Goal: Use online tool/utility: Utilize a website feature to perform a specific function

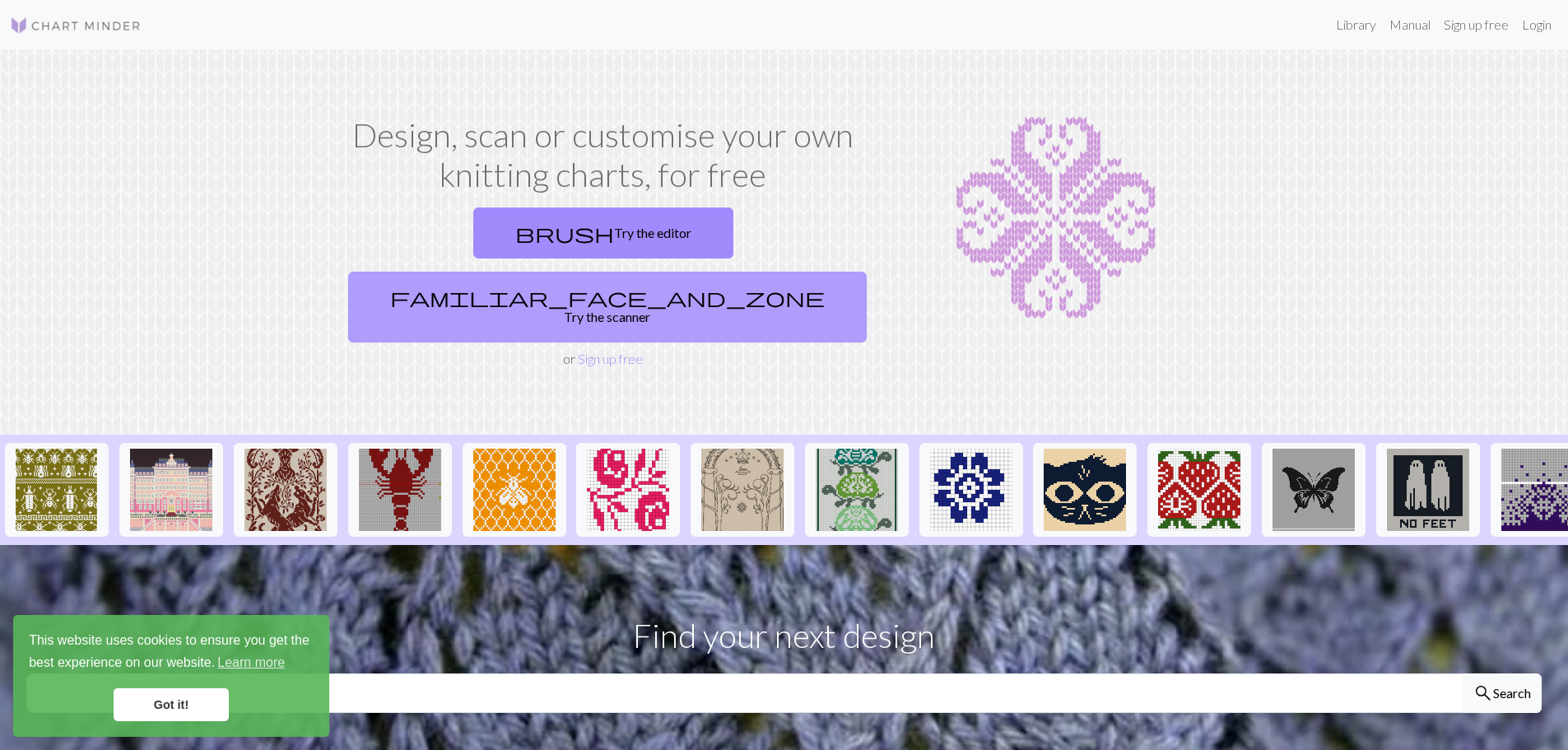
click at [804, 271] on link "familiar_face_and_zone Try the scanner" at bounding box center [607, 306] width 518 height 71
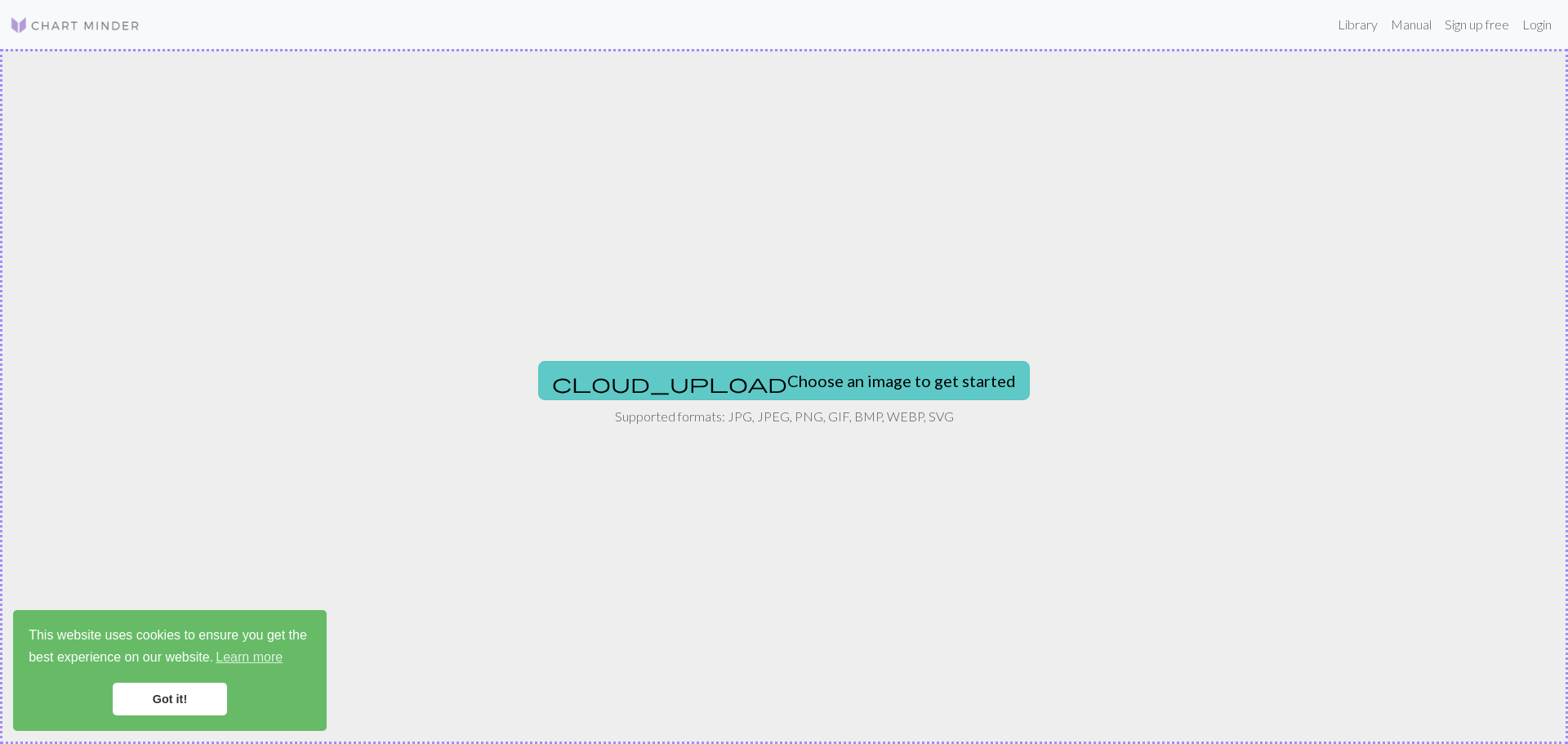
click at [789, 397] on button "cloud_upload Choose an image to get started" at bounding box center [784, 380] width 492 height 39
click at [728, 370] on button "cloud_upload Choose an image to get started" at bounding box center [784, 380] width 492 height 39
click at [824, 389] on button "cloud_upload Choose an image to get started" at bounding box center [784, 380] width 492 height 39
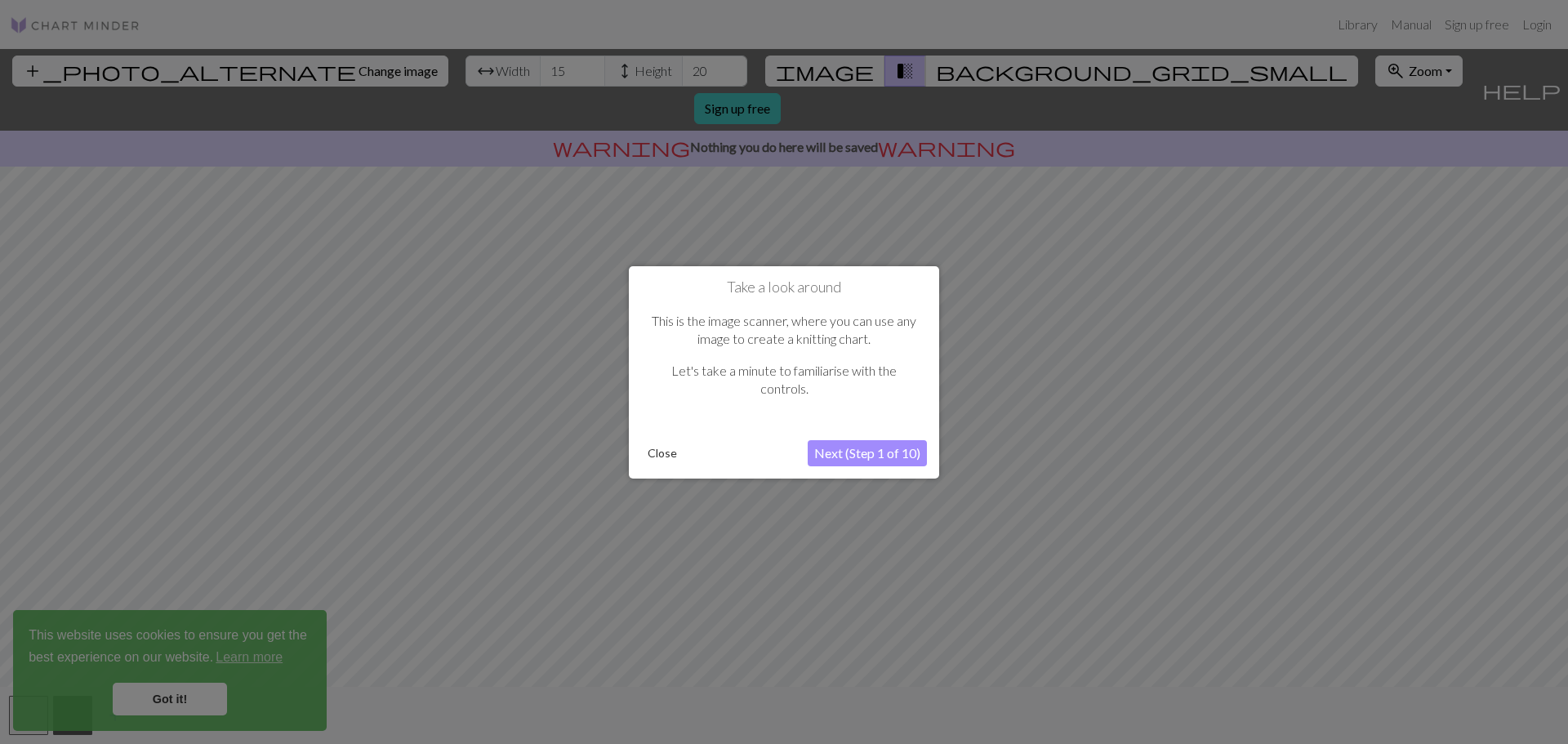
click at [828, 451] on button "Next (Step 1 of 10)" at bounding box center [867, 453] width 119 height 26
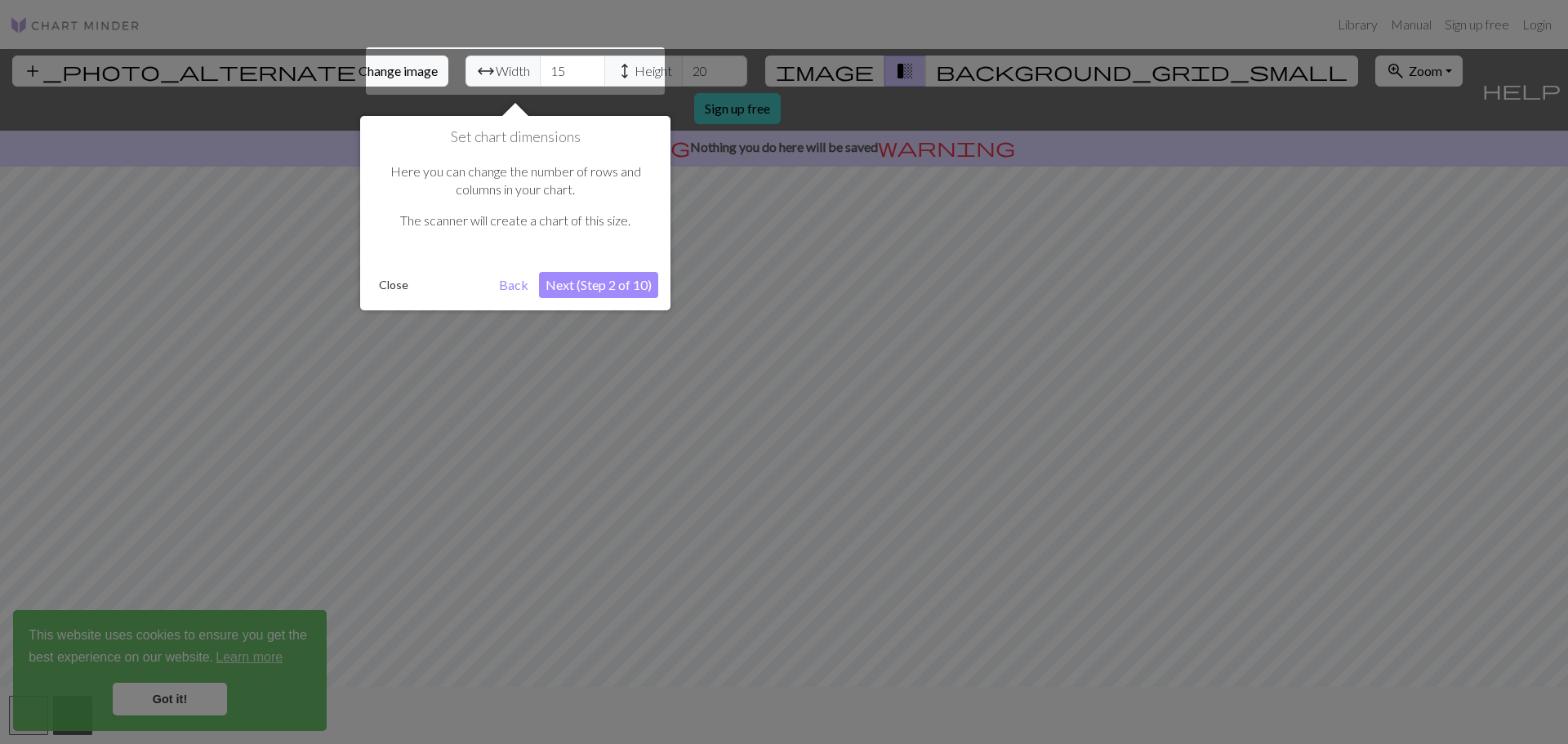
click at [603, 283] on button "Next (Step 2 of 10)" at bounding box center [598, 284] width 119 height 26
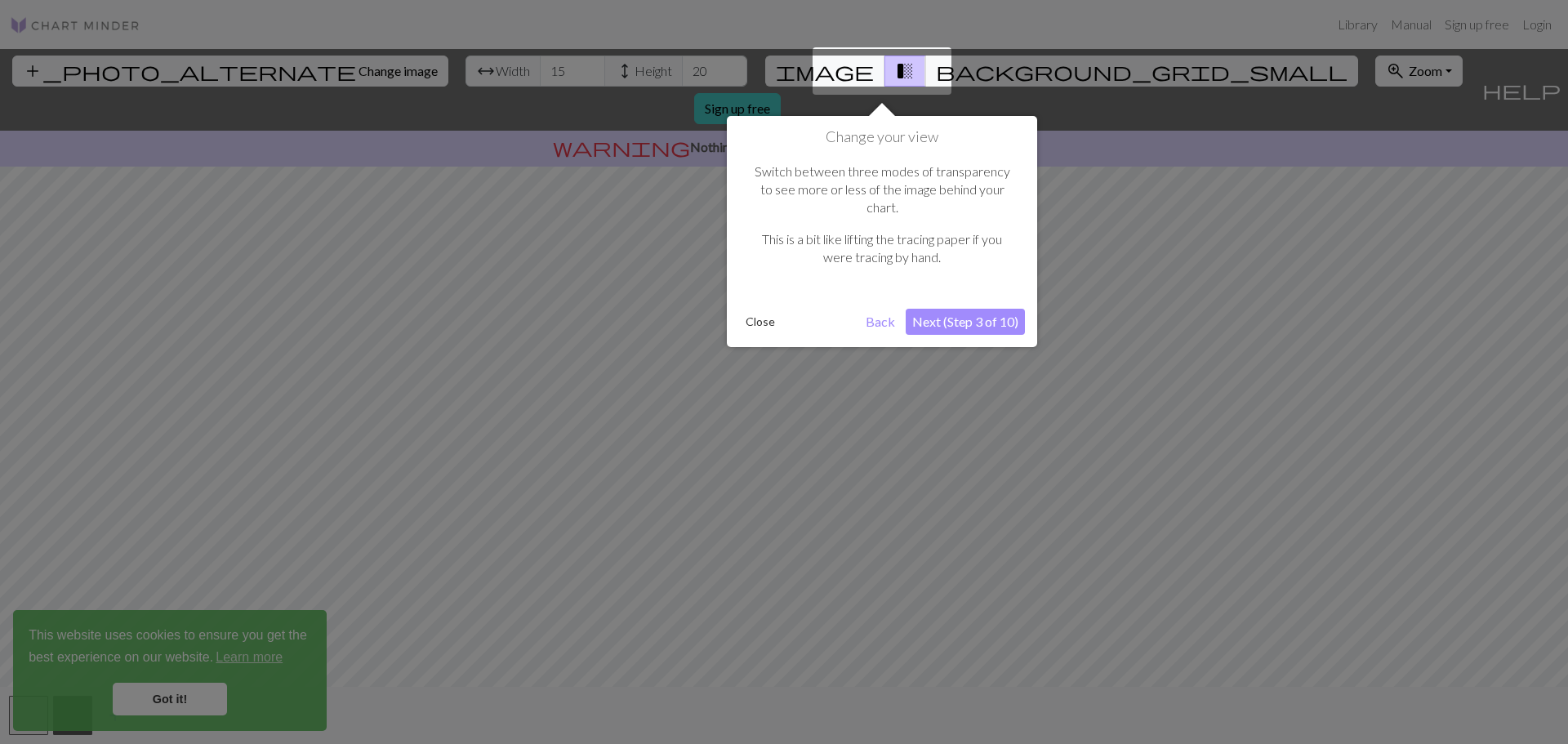
click at [755, 310] on button "Close" at bounding box center [760, 322] width 43 height 25
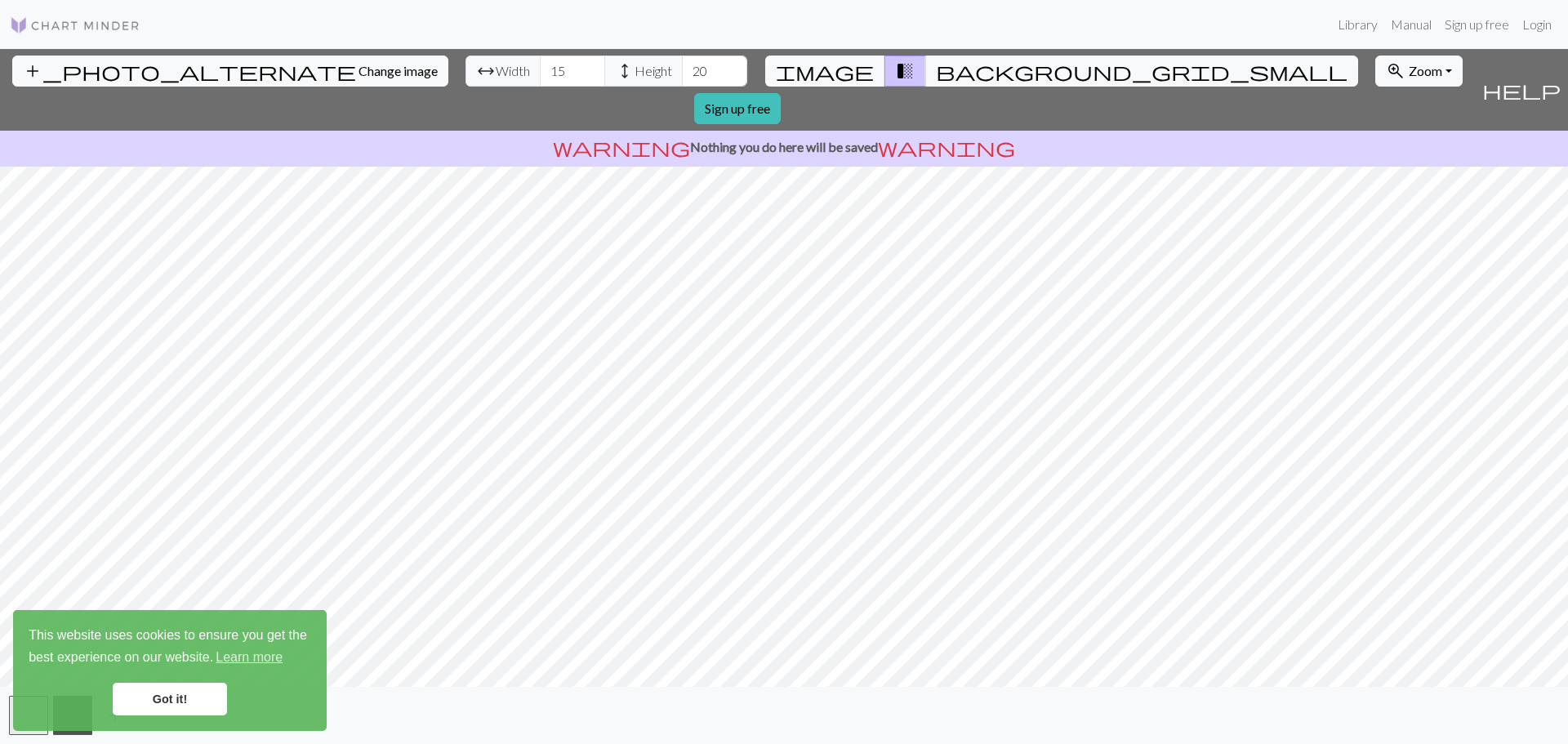
click at [179, 696] on link "Got it!" at bounding box center [170, 699] width 115 height 33
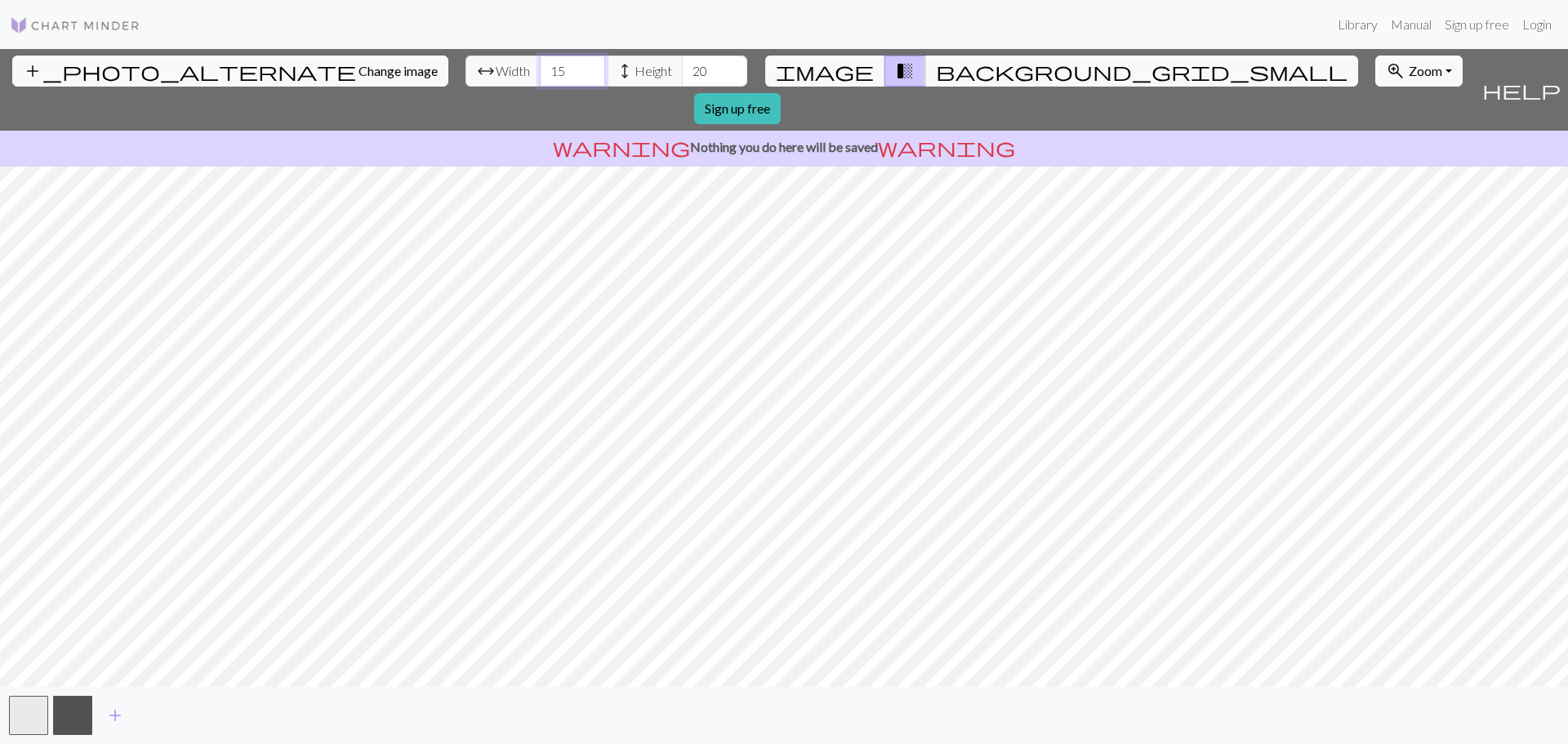
click at [540, 67] on input "15" at bounding box center [573, 71] width 66 height 31
click at [540, 69] on input "15" at bounding box center [573, 71] width 66 height 31
click at [780, 93] on link "Sign up free" at bounding box center [737, 108] width 86 height 31
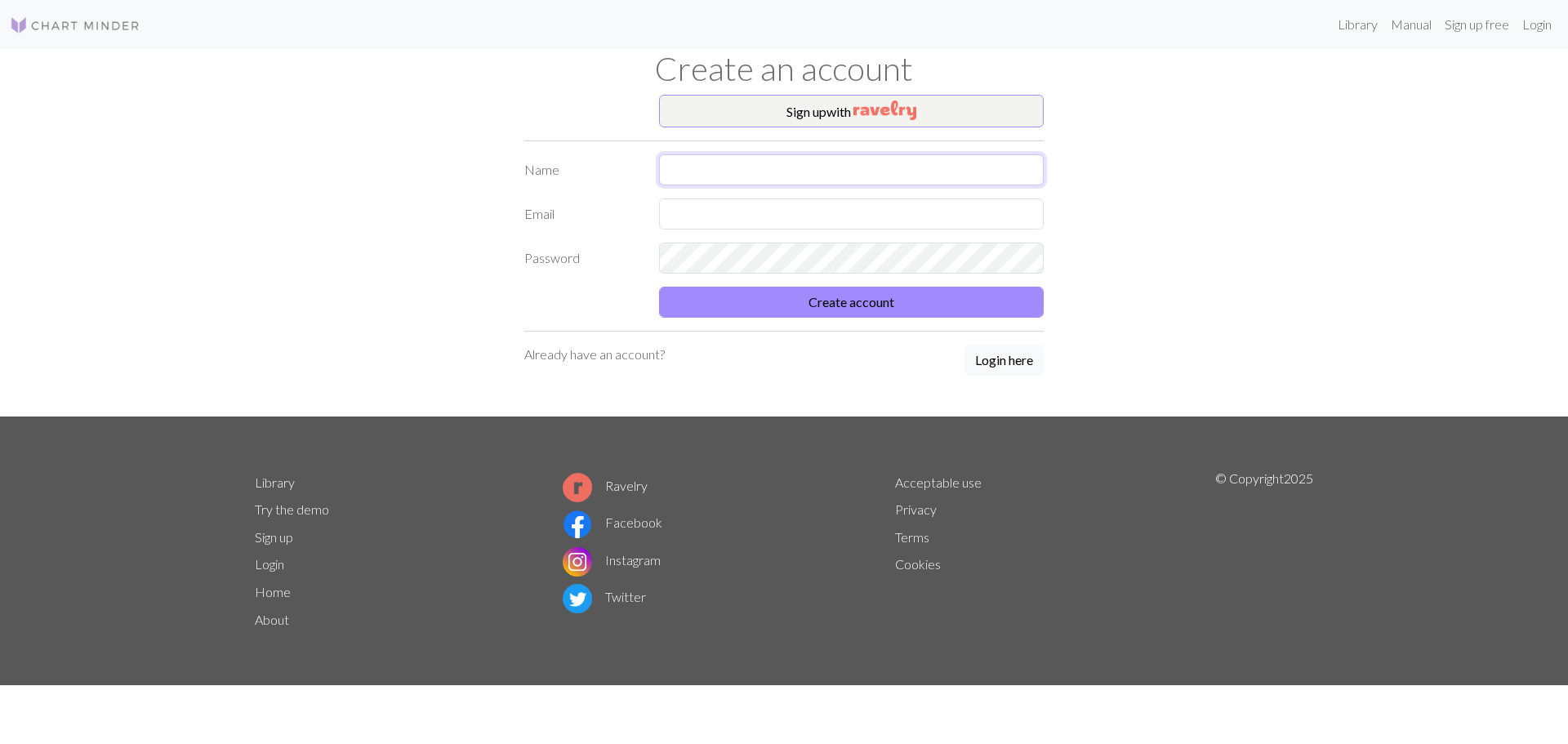
click at [736, 171] on input "text" at bounding box center [851, 170] width 384 height 31
type input "[PERSON_NAME]"
click at [702, 218] on input "text" at bounding box center [851, 213] width 384 height 31
type input "[EMAIL_ADDRESS][DOMAIN_NAME]"
click at [659, 287] on button "Create account" at bounding box center [851, 302] width 384 height 31
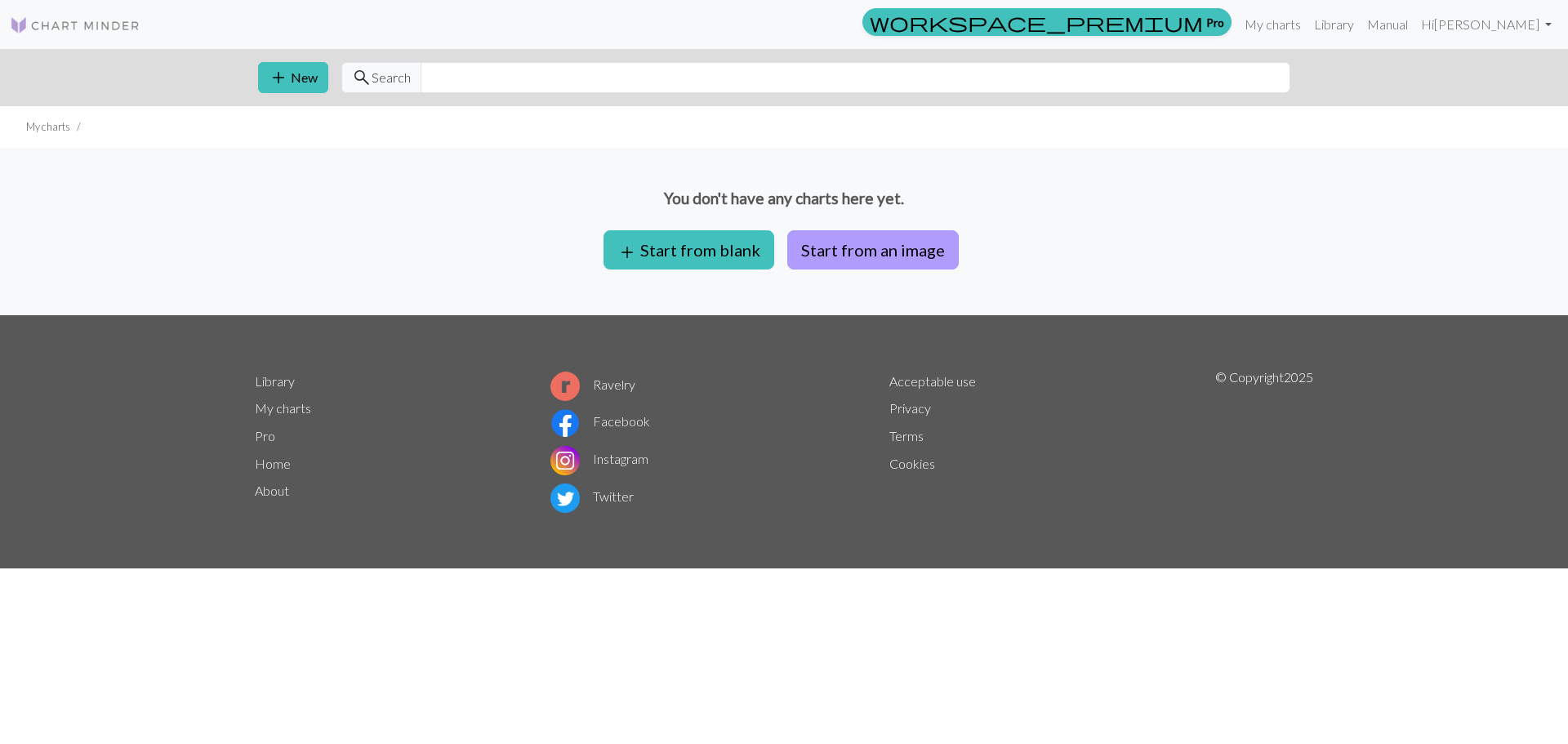
click at [869, 246] on button "Start from an image" at bounding box center [873, 249] width 171 height 39
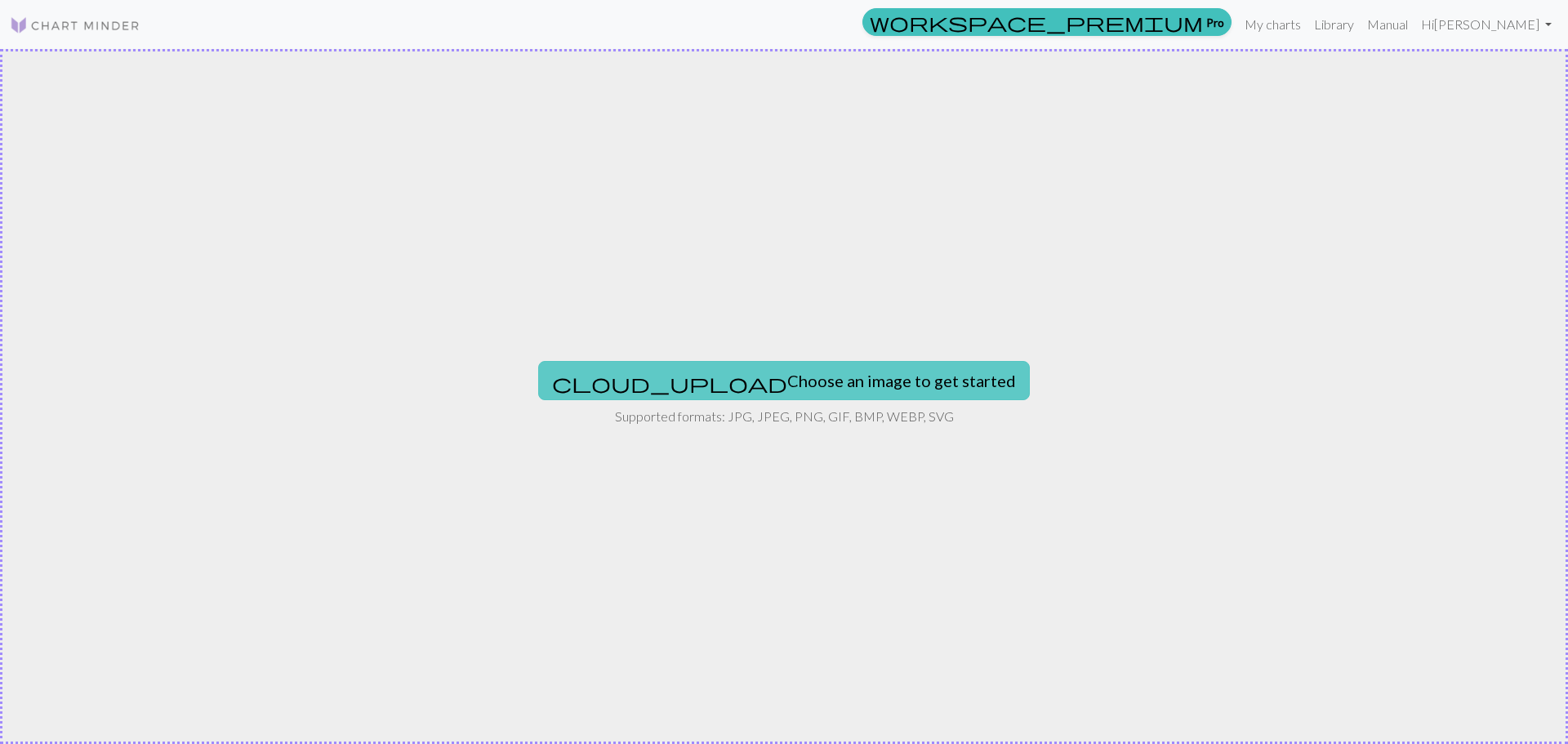
click at [843, 368] on button "cloud_upload Choose an image to get started" at bounding box center [784, 380] width 492 height 39
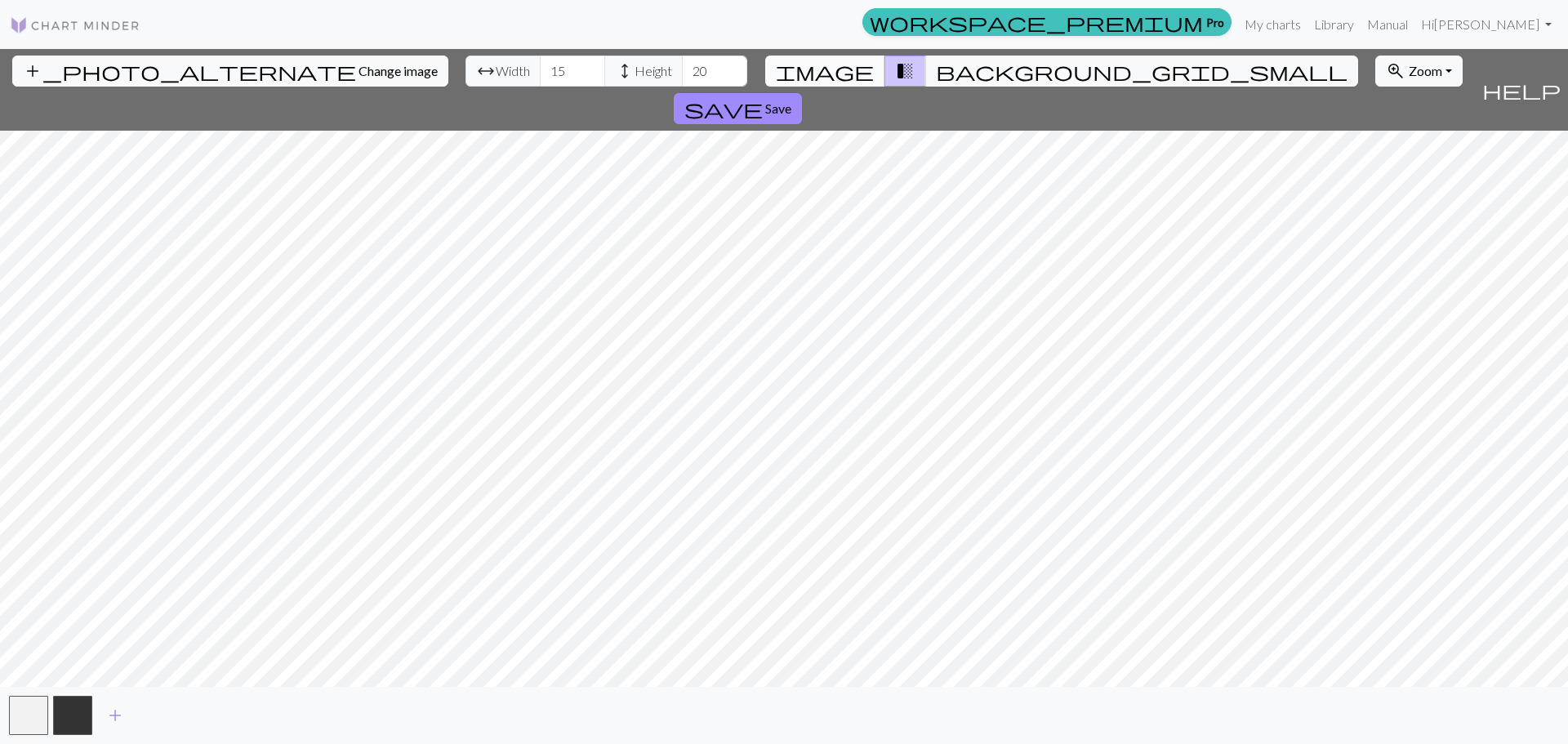
click at [864, 69] on button "image" at bounding box center [825, 71] width 120 height 31
click at [938, 68] on span "background_grid_small" at bounding box center [1141, 71] width 411 height 23
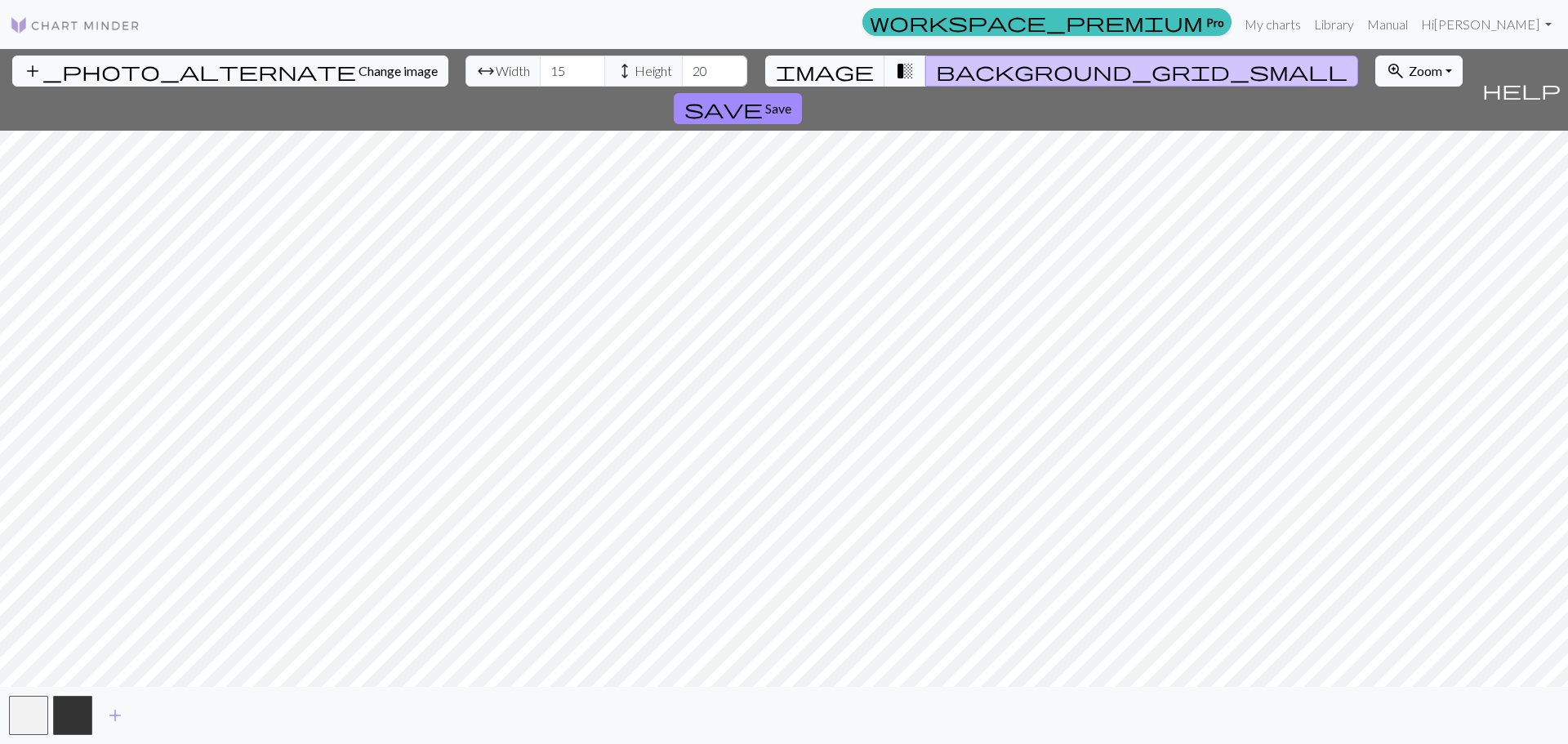
click at [884, 75] on button "transition_fade" at bounding box center [905, 71] width 42 height 31
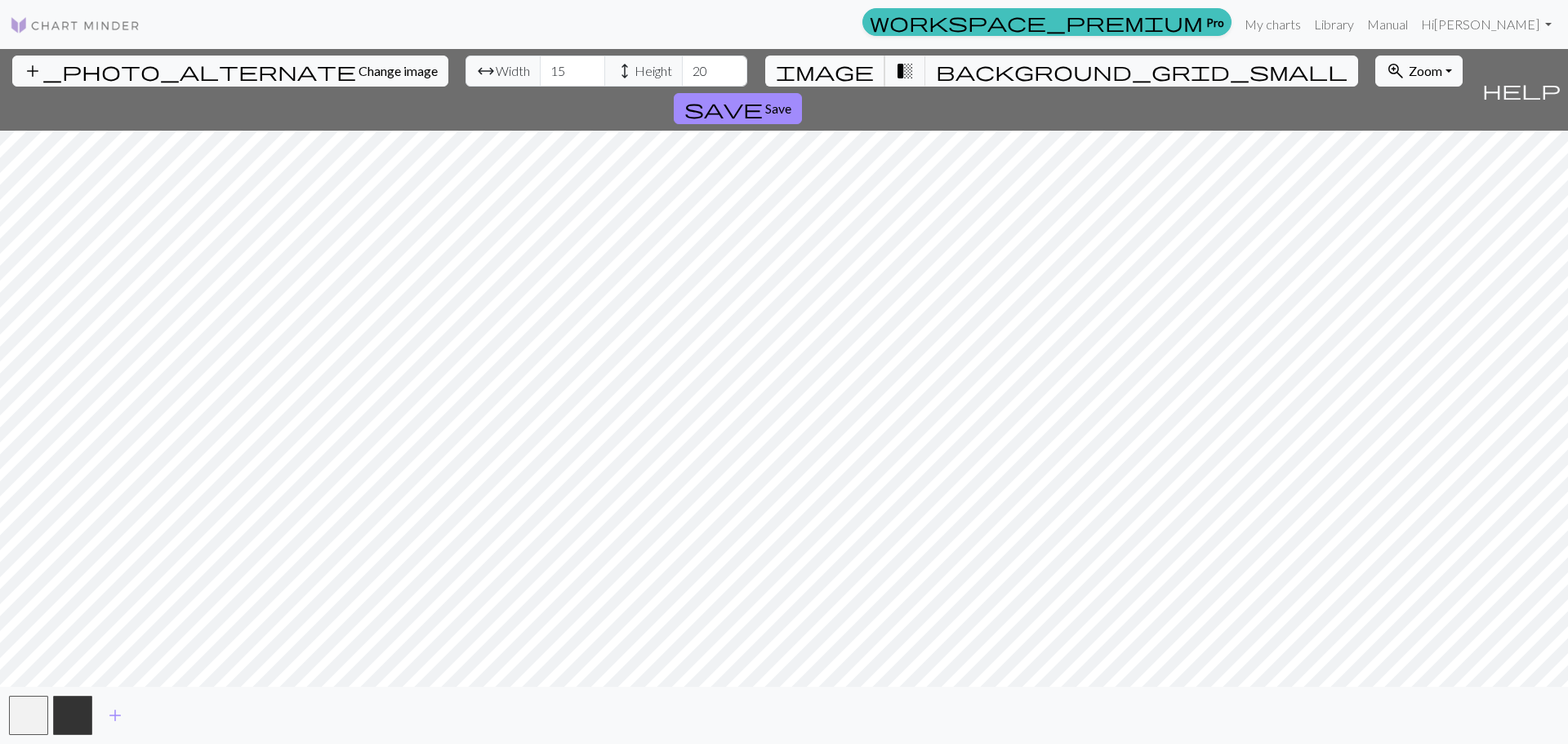
click at [854, 75] on span "image" at bounding box center [825, 71] width 98 height 23
click at [936, 75] on span "background_grid_small" at bounding box center [1141, 71] width 411 height 23
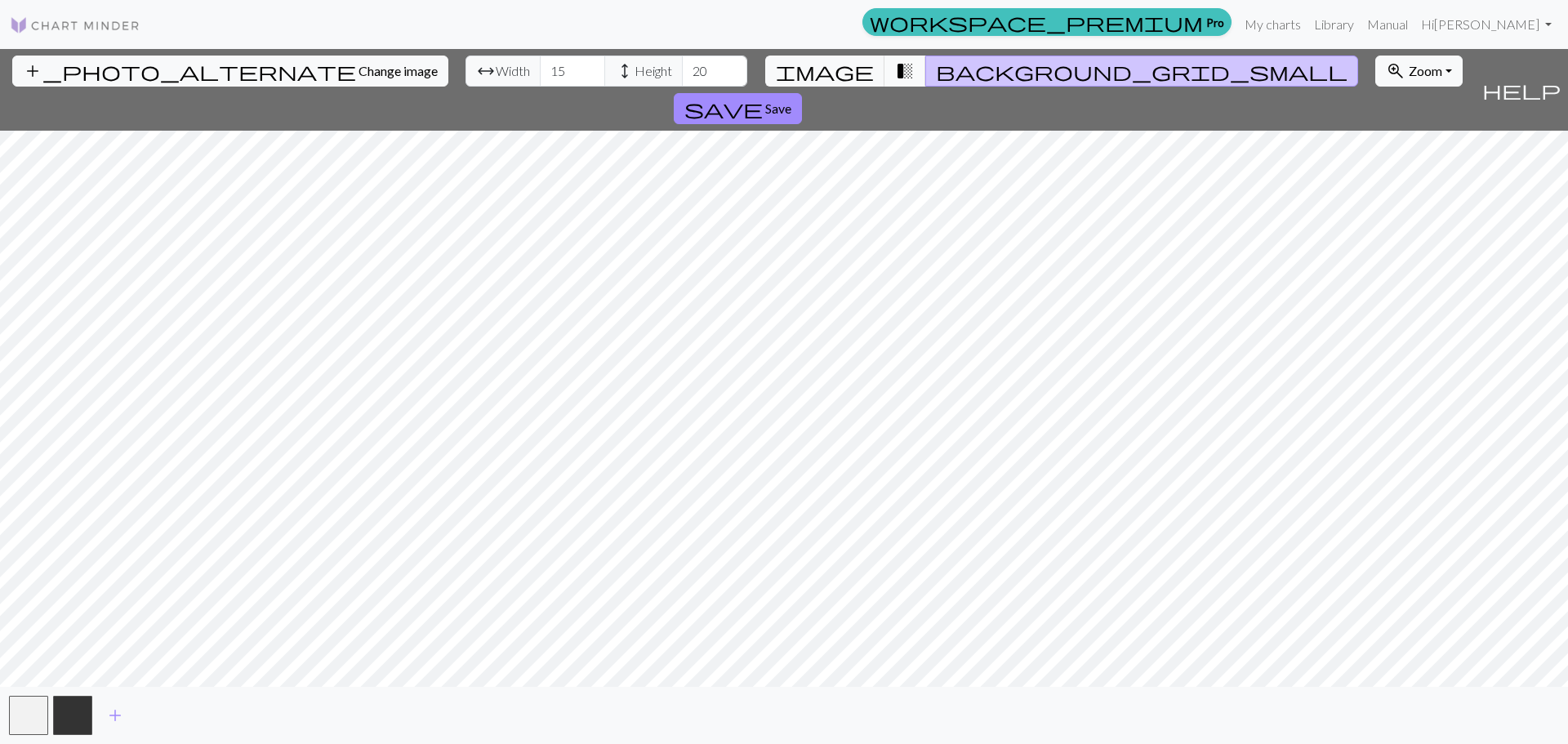
click at [903, 69] on button "transition_fade" at bounding box center [905, 71] width 42 height 31
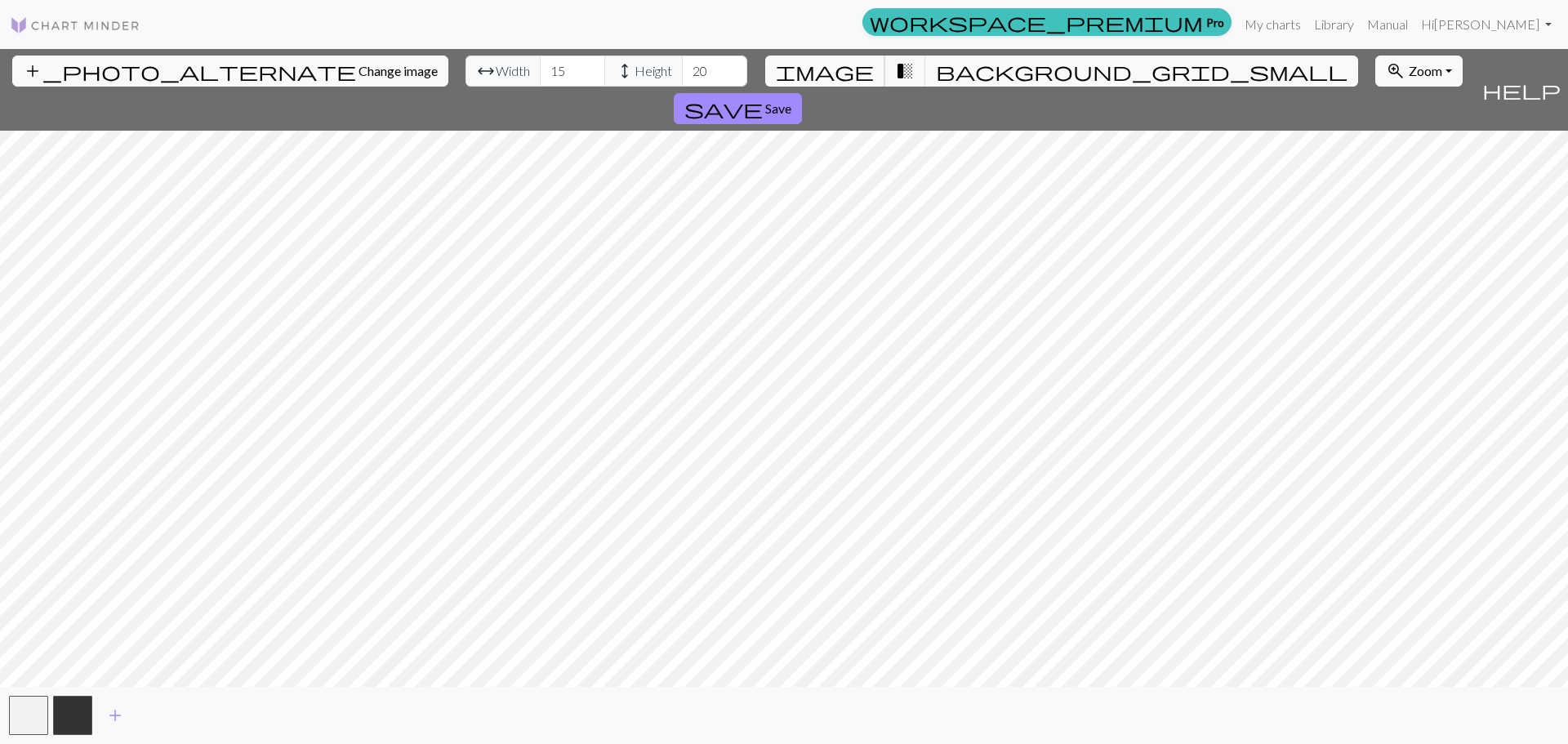
click at [861, 75] on button "image" at bounding box center [825, 71] width 120 height 31
click at [1414, 23] on link "Manual" at bounding box center [1387, 24] width 54 height 33
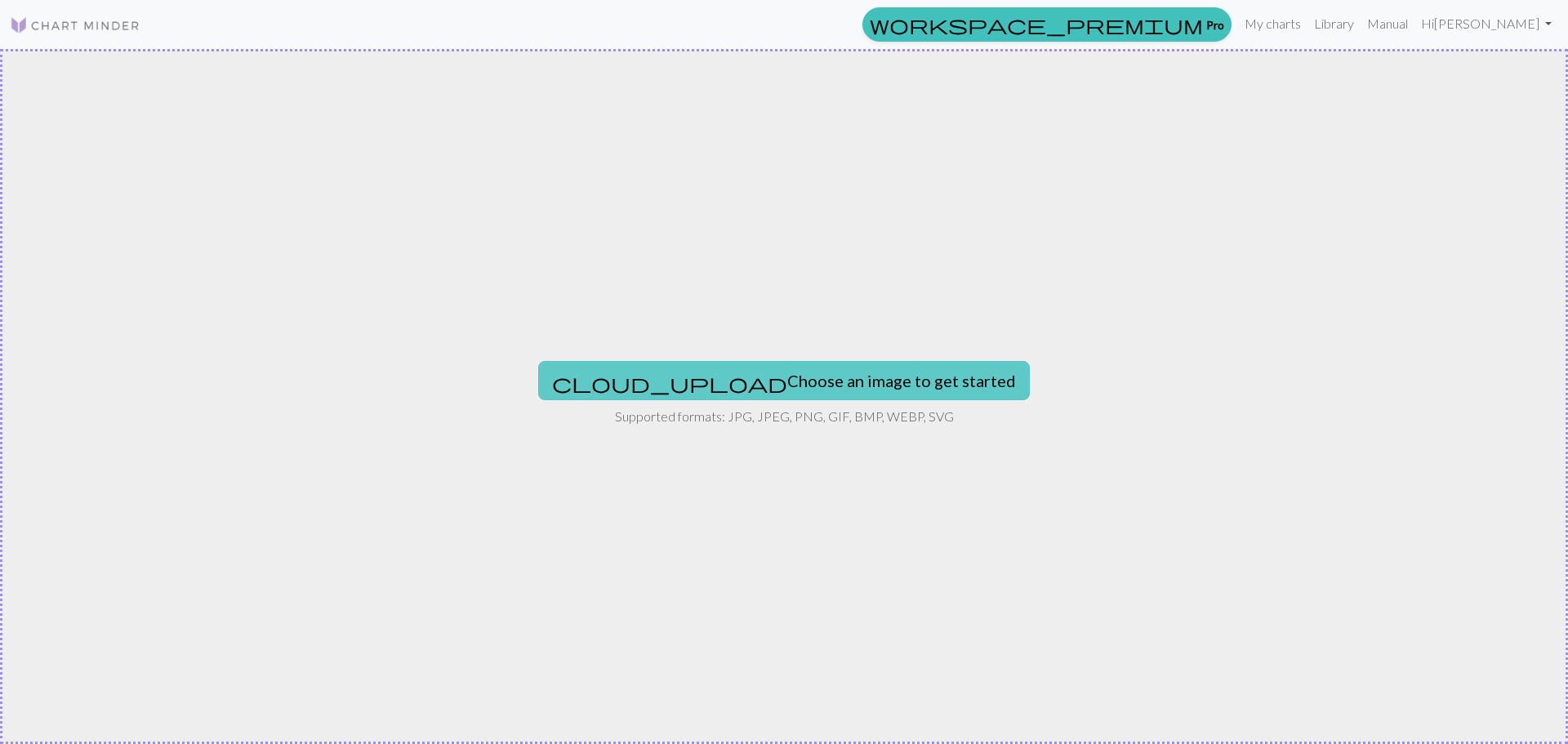
click at [843, 383] on button "cloud_upload Choose an image to get started" at bounding box center [784, 380] width 492 height 39
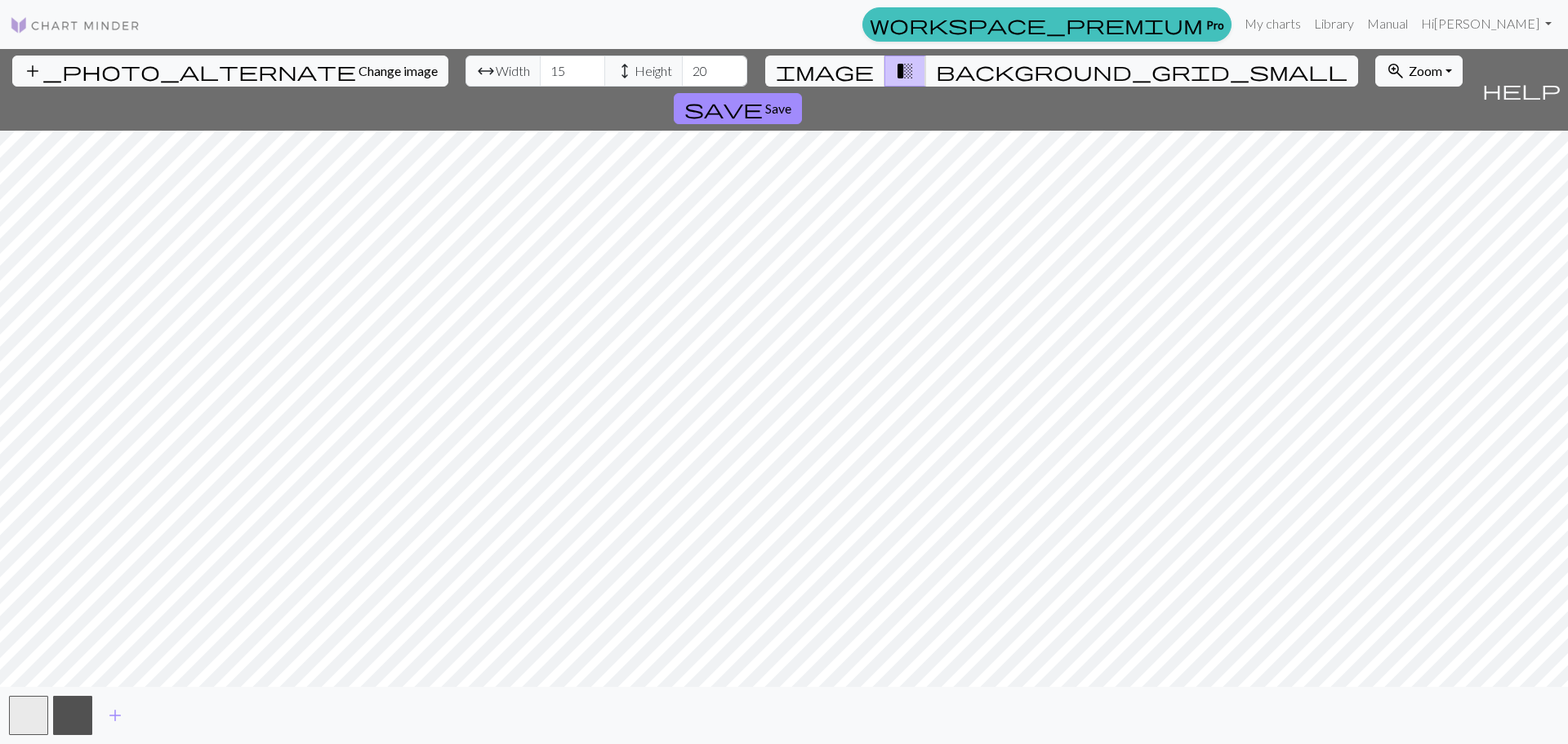
click at [899, 69] on span "transition_fade" at bounding box center [905, 71] width 20 height 23
click at [899, 69] on span "transition_fade" at bounding box center [905, 71] width 20 height 23
click at [936, 74] on span "background_grid_small" at bounding box center [1141, 71] width 411 height 23
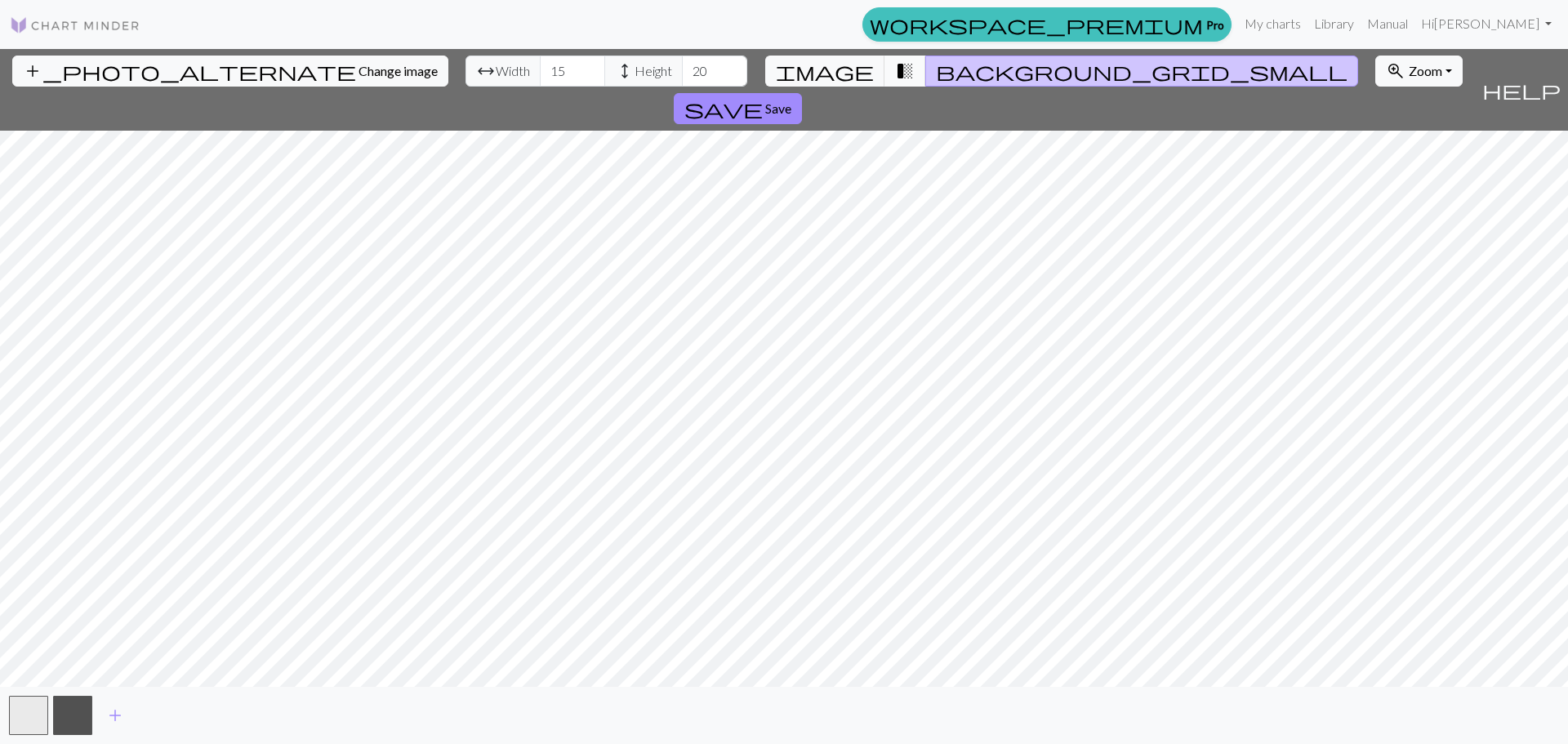
click at [896, 75] on span "transition_fade" at bounding box center [905, 71] width 20 height 23
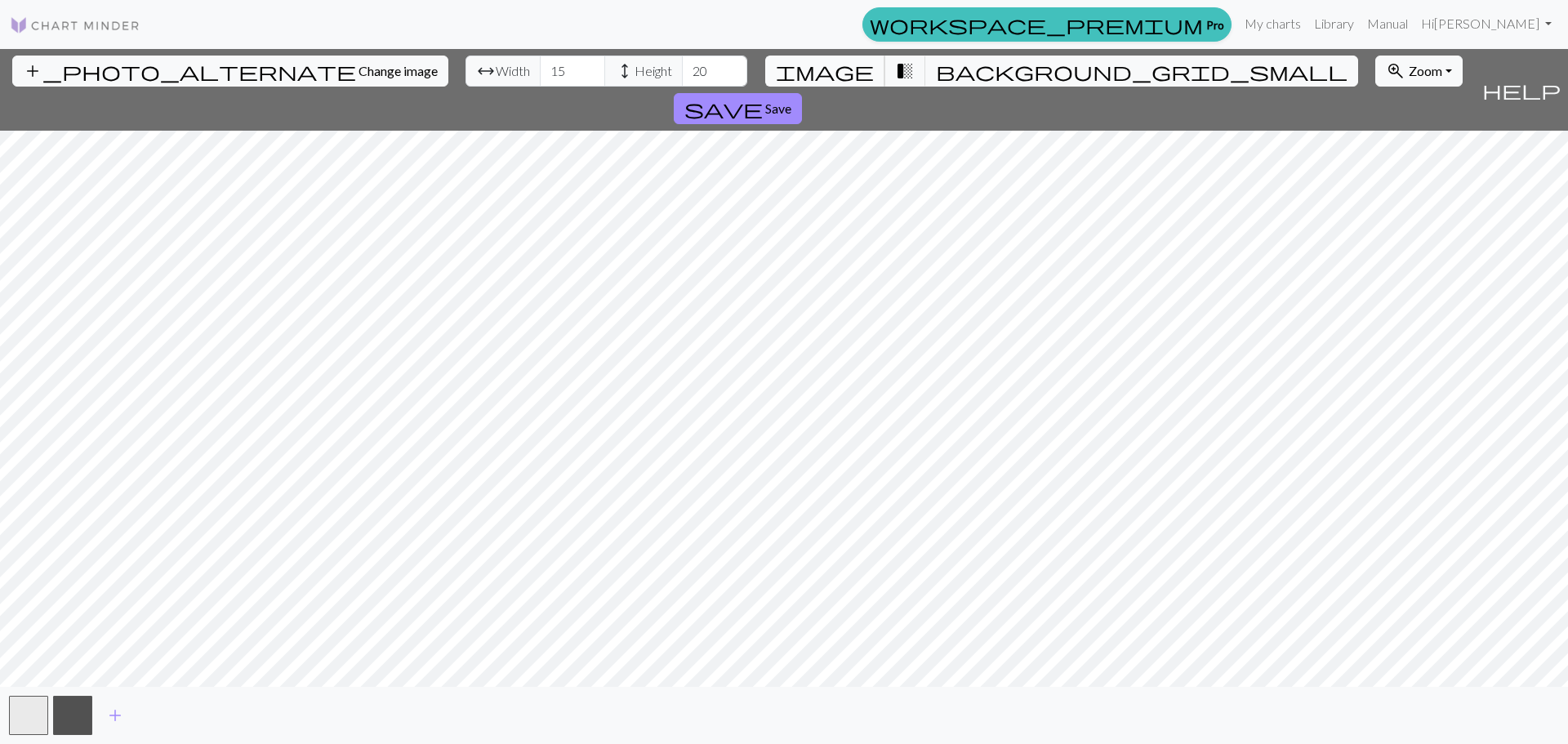
click at [856, 75] on span "image" at bounding box center [825, 71] width 98 height 23
click at [1408, 75] on span "Zoom" at bounding box center [1425, 70] width 34 height 15
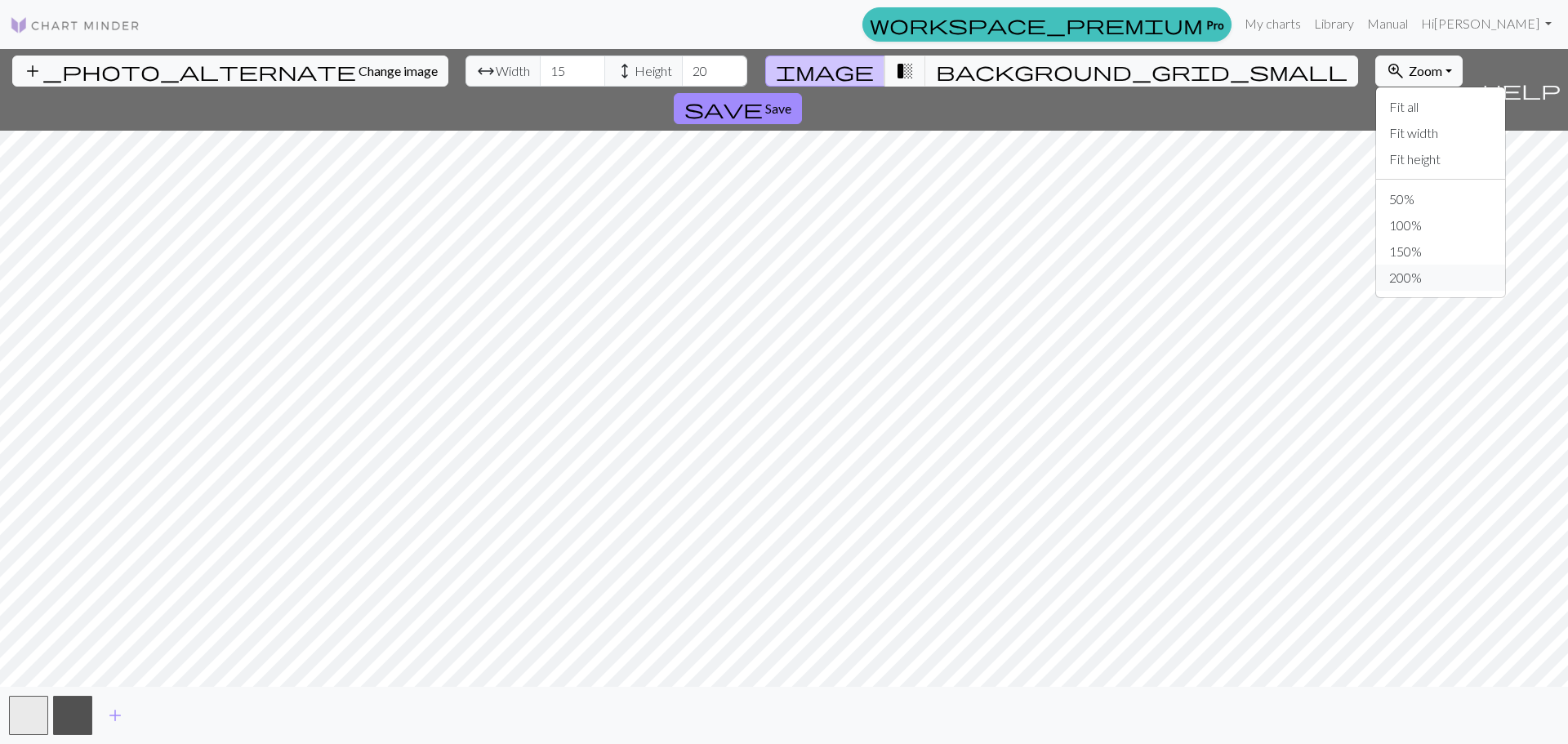
click at [1376, 282] on button "200%" at bounding box center [1440, 277] width 129 height 26
click at [1375, 72] on button "zoom_in Zoom Zoom" at bounding box center [1419, 71] width 87 height 31
click at [1376, 105] on button "Fit all" at bounding box center [1440, 107] width 129 height 26
click at [802, 93] on button "save Save" at bounding box center [738, 108] width 128 height 31
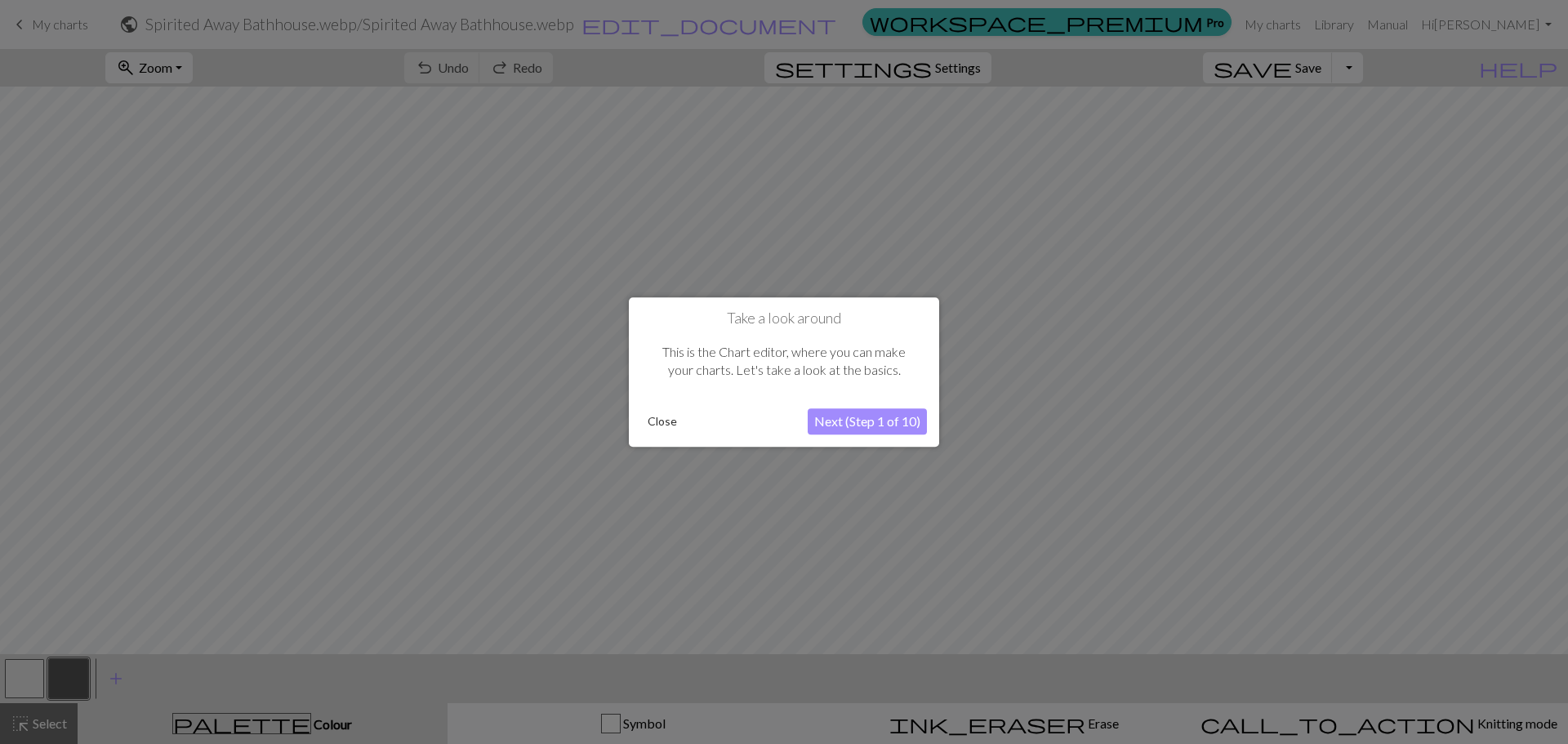
click at [843, 425] on button "Next (Step 1 of 10)" at bounding box center [867, 421] width 119 height 26
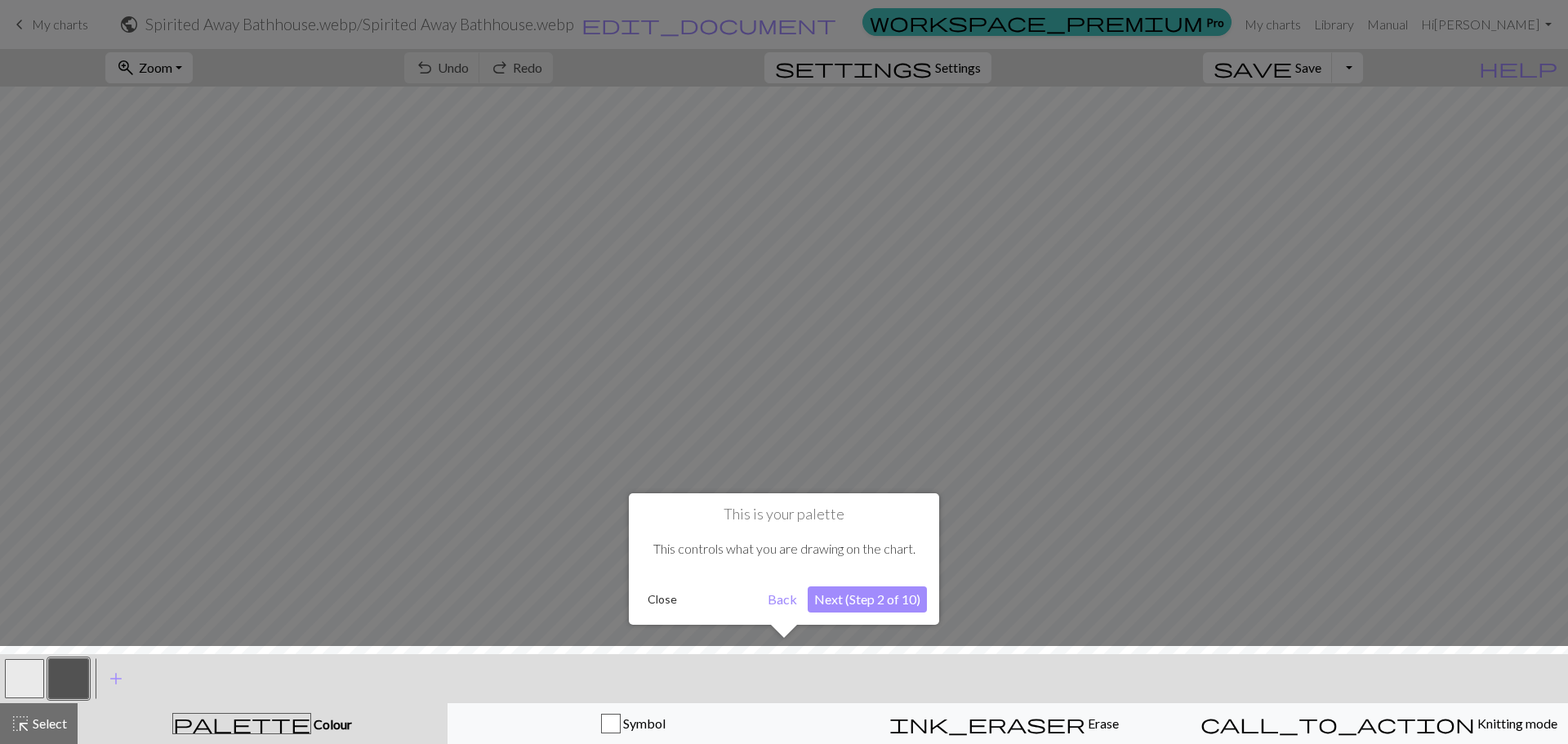
click at [863, 600] on button "Next (Step 2 of 10)" at bounding box center [867, 598] width 119 height 26
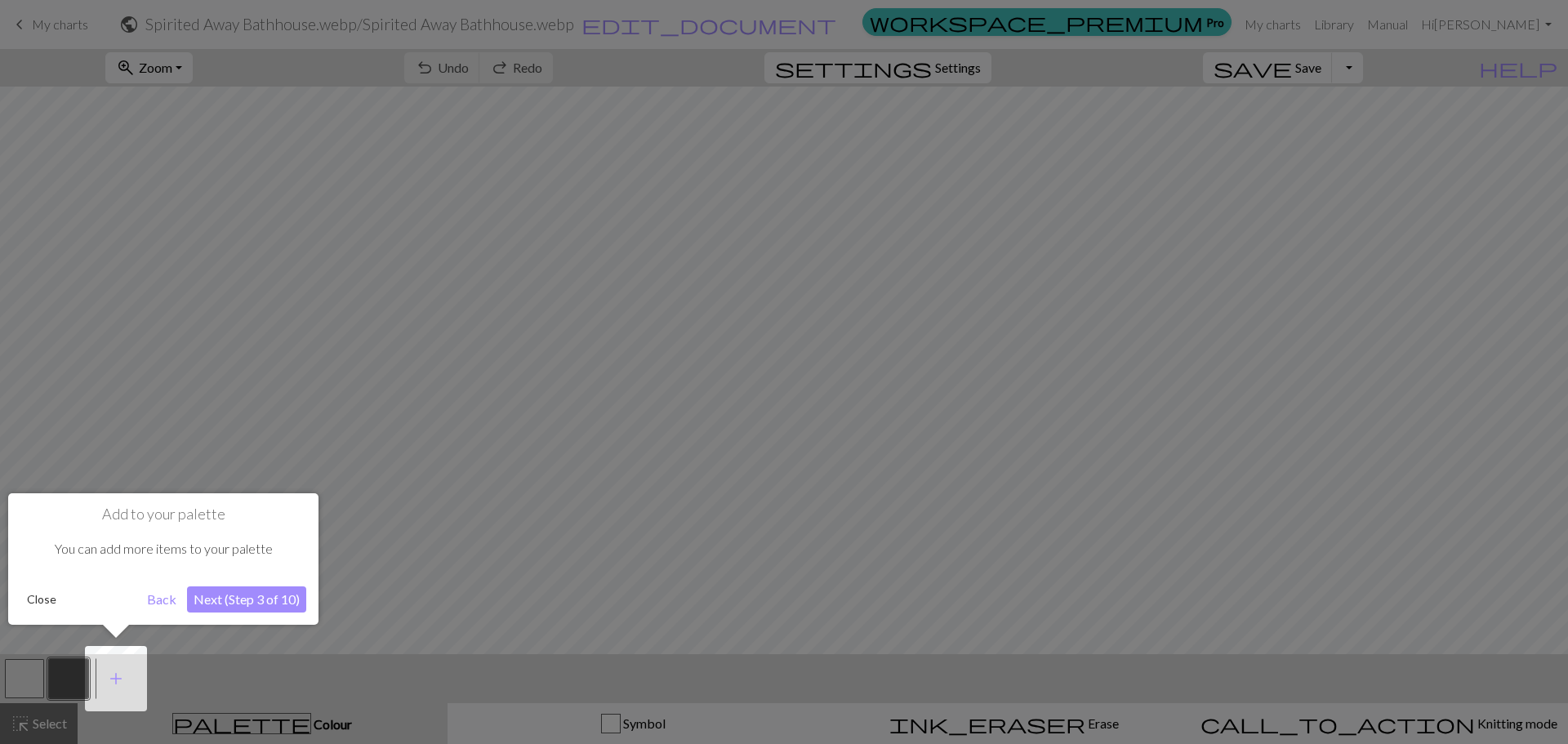
click at [210, 594] on button "Next (Step 3 of 10)" at bounding box center [247, 598] width 119 height 26
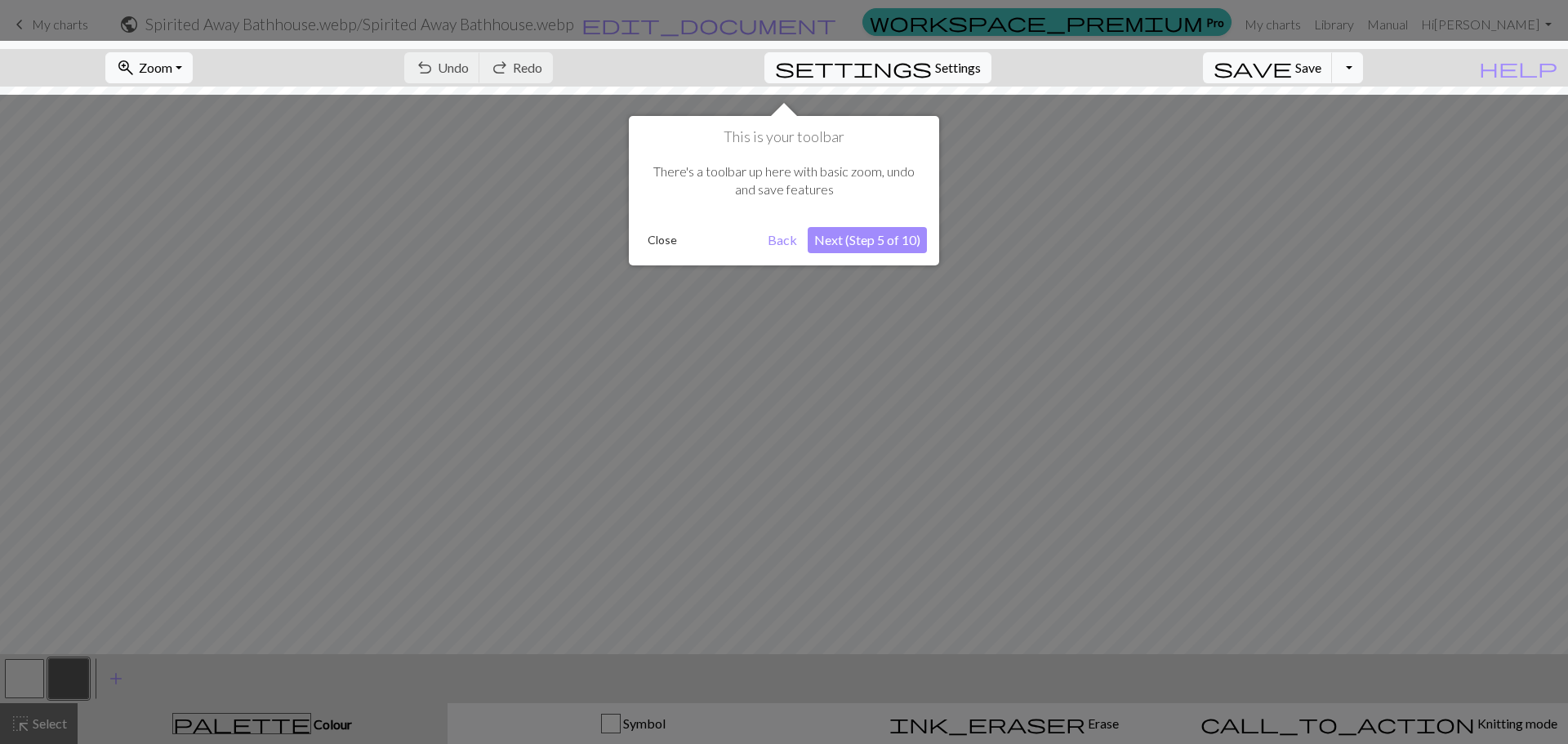
click at [877, 243] on button "Next (Step 5 of 10)" at bounding box center [867, 240] width 119 height 26
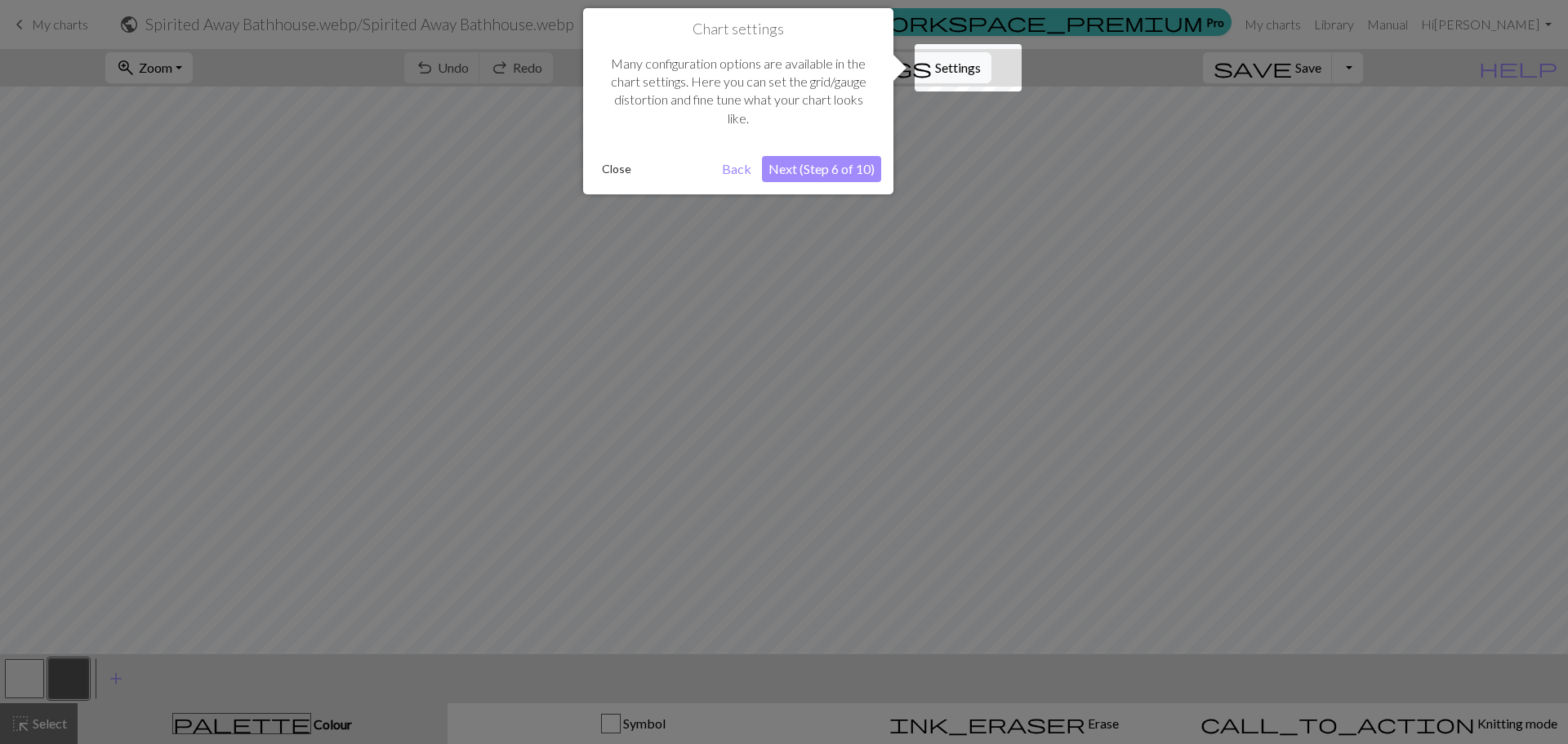
click at [814, 170] on button "Next (Step 6 of 10)" at bounding box center [821, 169] width 119 height 26
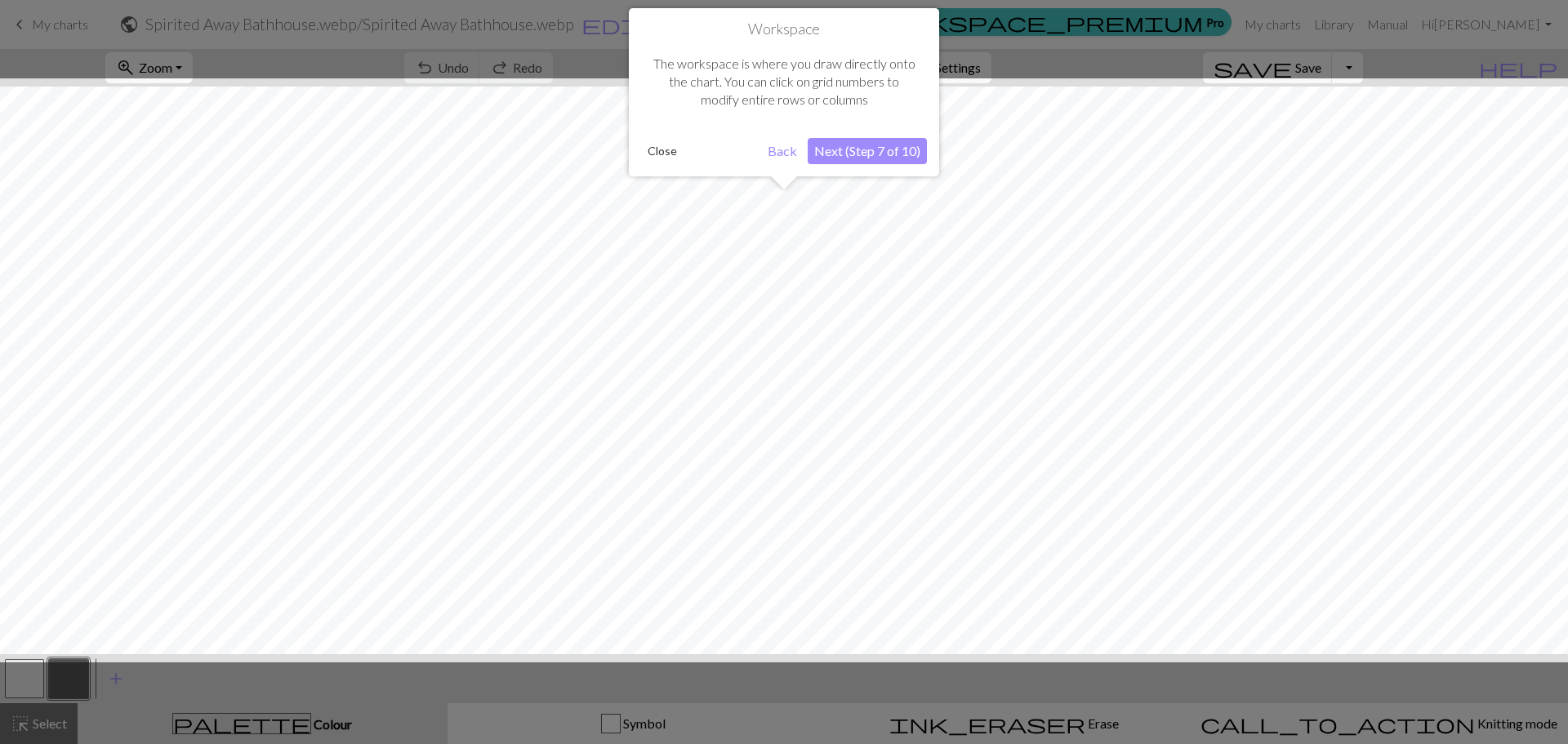
click at [871, 156] on button "Next (Step 7 of 10)" at bounding box center [867, 150] width 119 height 26
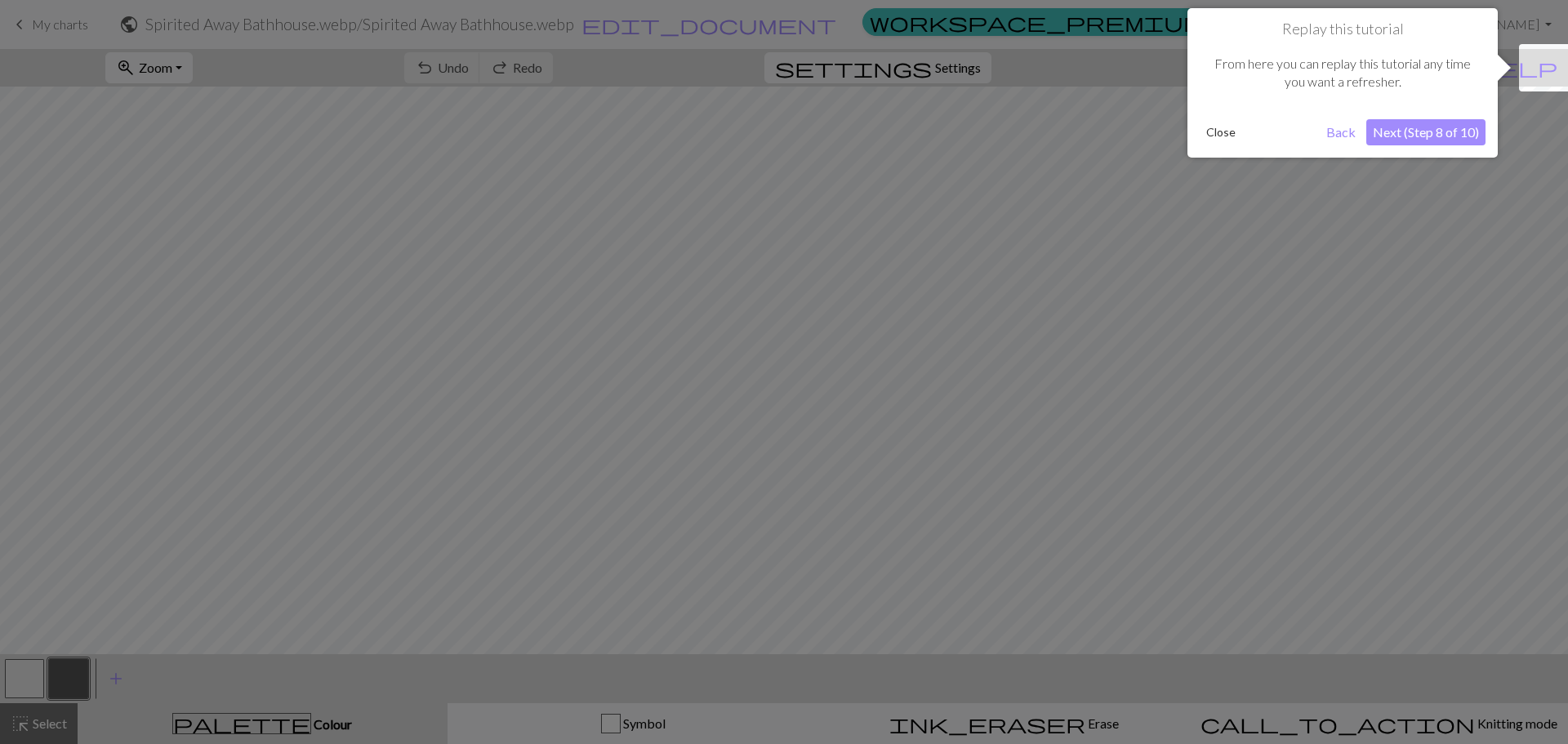
click at [1390, 137] on button "Next (Step 8 of 10)" at bounding box center [1426, 131] width 119 height 26
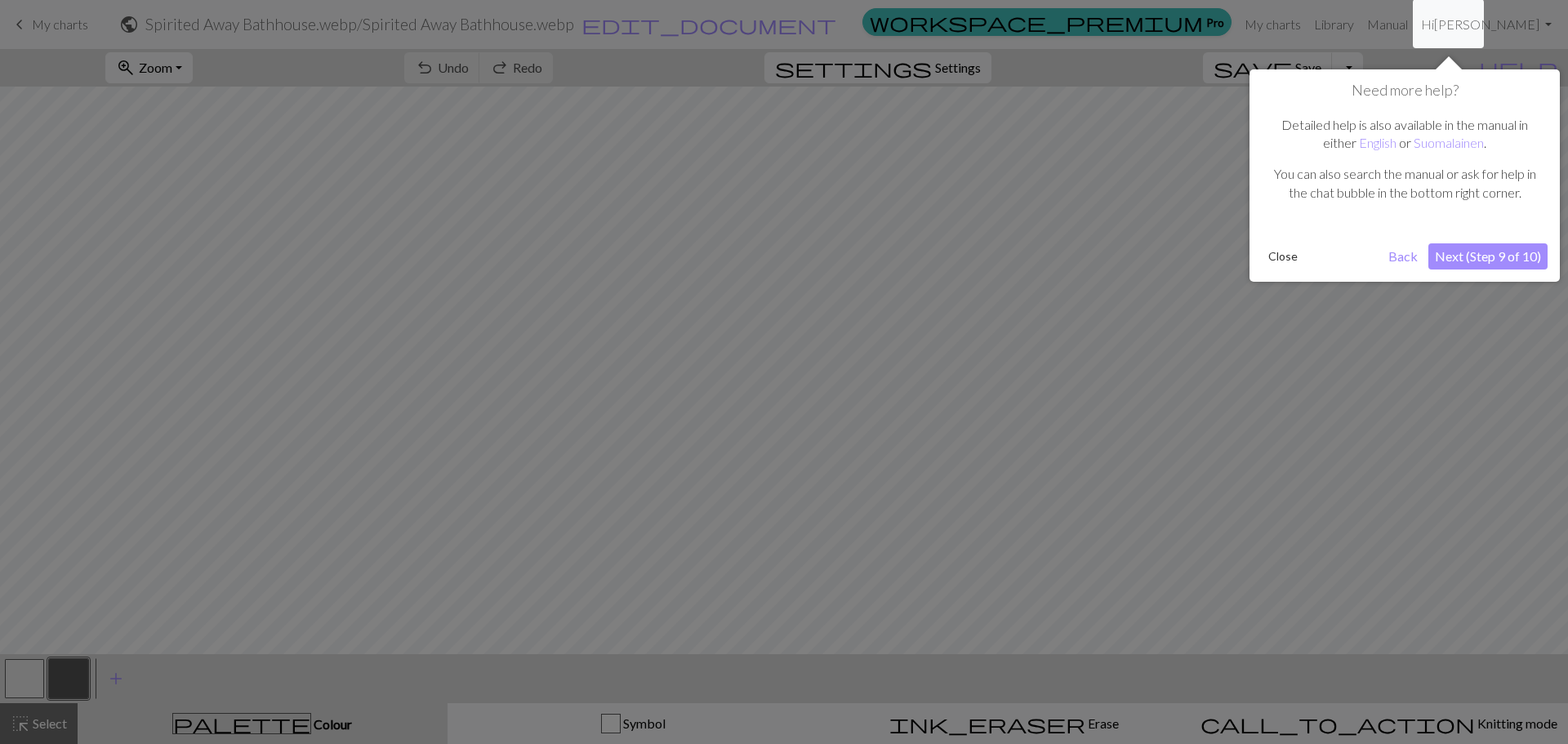
click at [1484, 254] on button "Next (Step 9 of 10)" at bounding box center [1487, 256] width 119 height 26
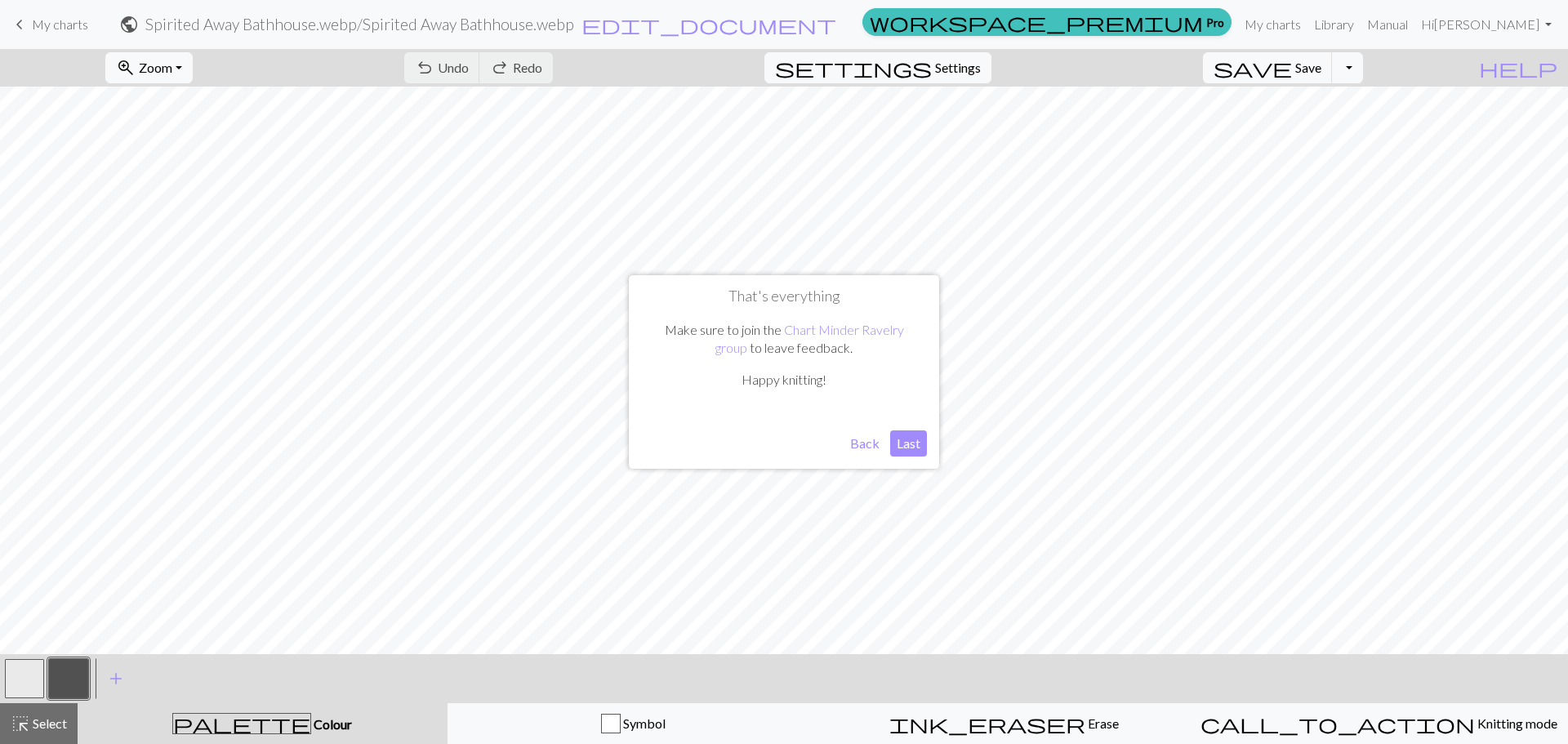
click at [916, 448] on button "Last" at bounding box center [907, 443] width 36 height 26
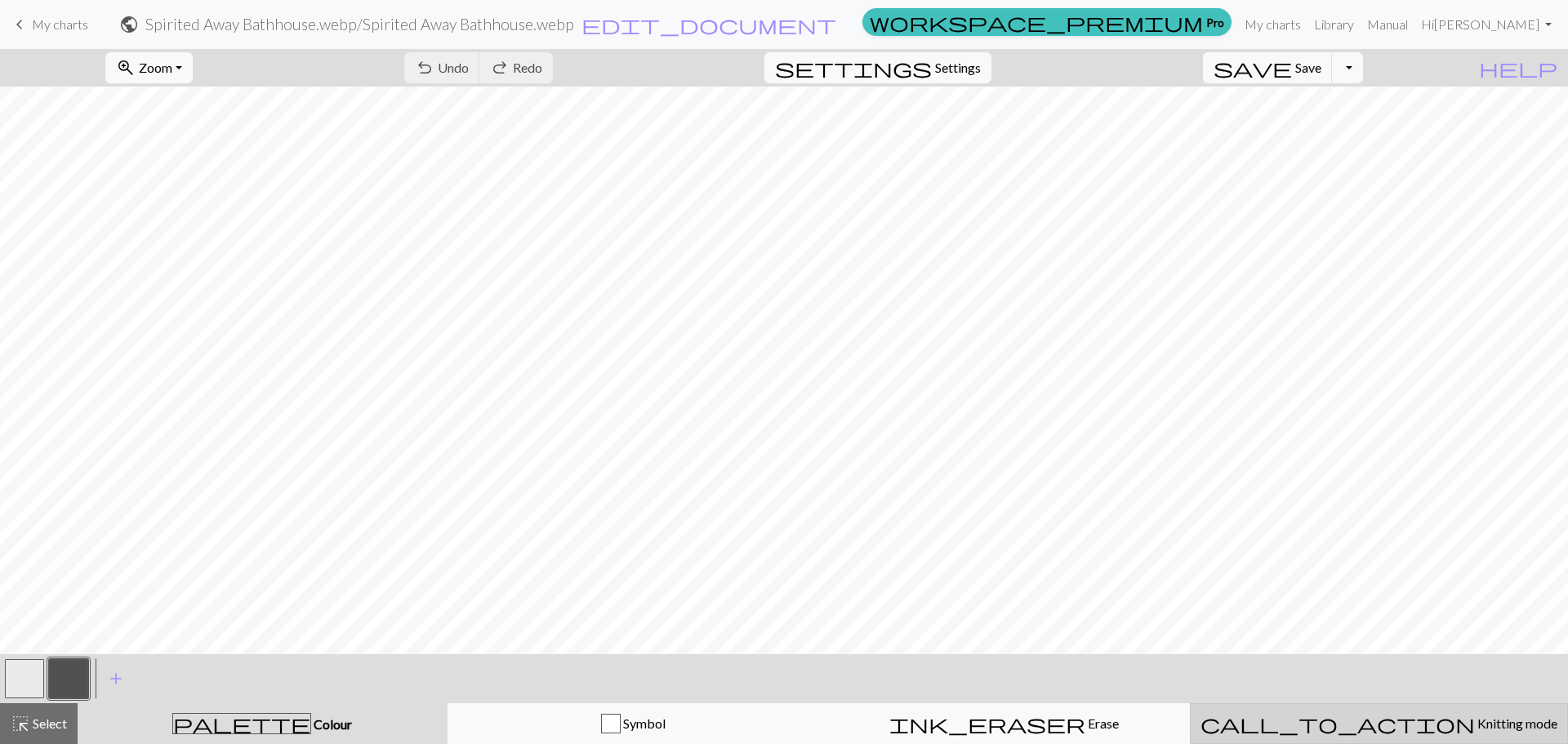
click at [1475, 722] on span "Knitting mode" at bounding box center [1516, 723] width 83 height 15
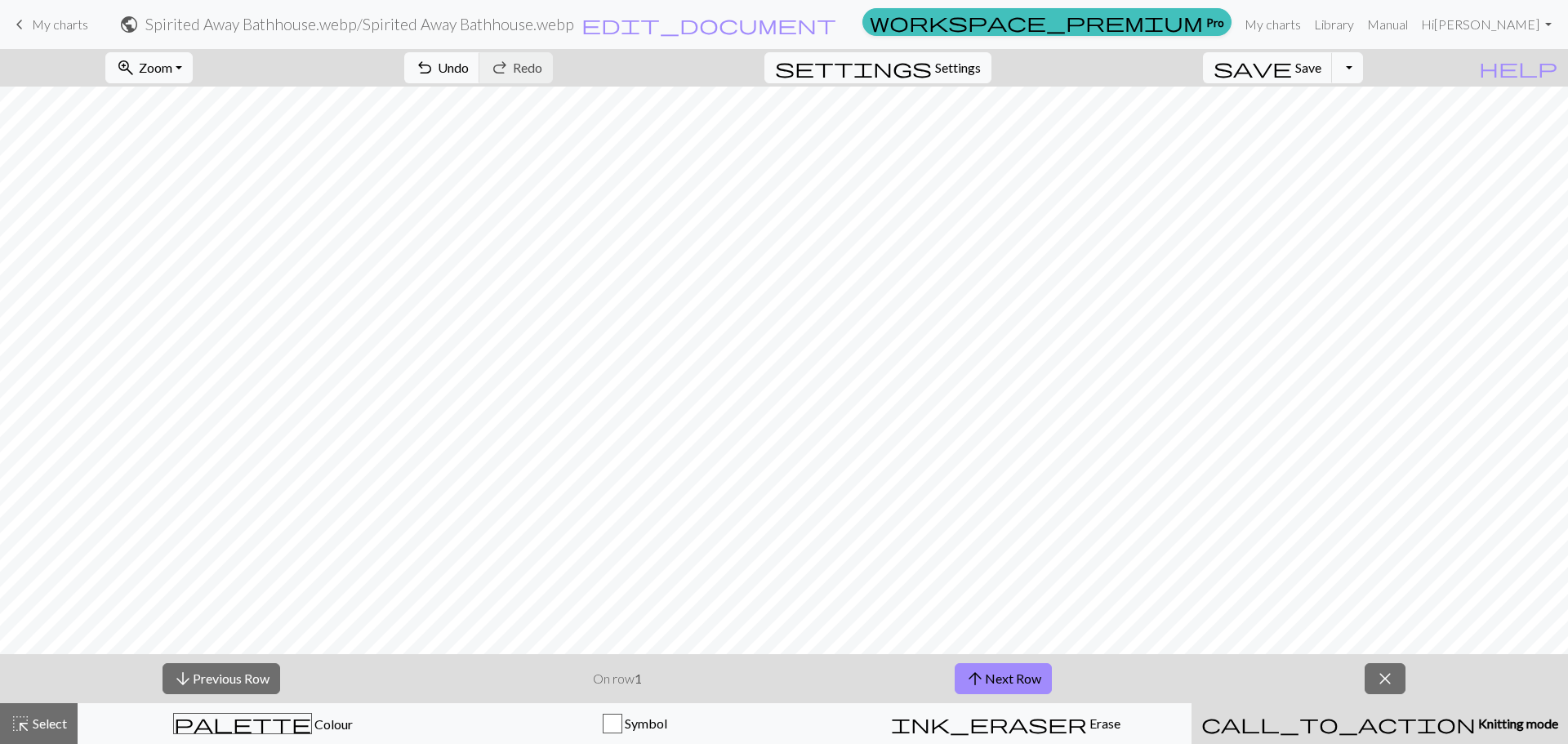
click at [1476, 722] on span "Knitting mode" at bounding box center [1517, 723] width 83 height 15
click at [1396, 676] on button "close" at bounding box center [1385, 678] width 41 height 31
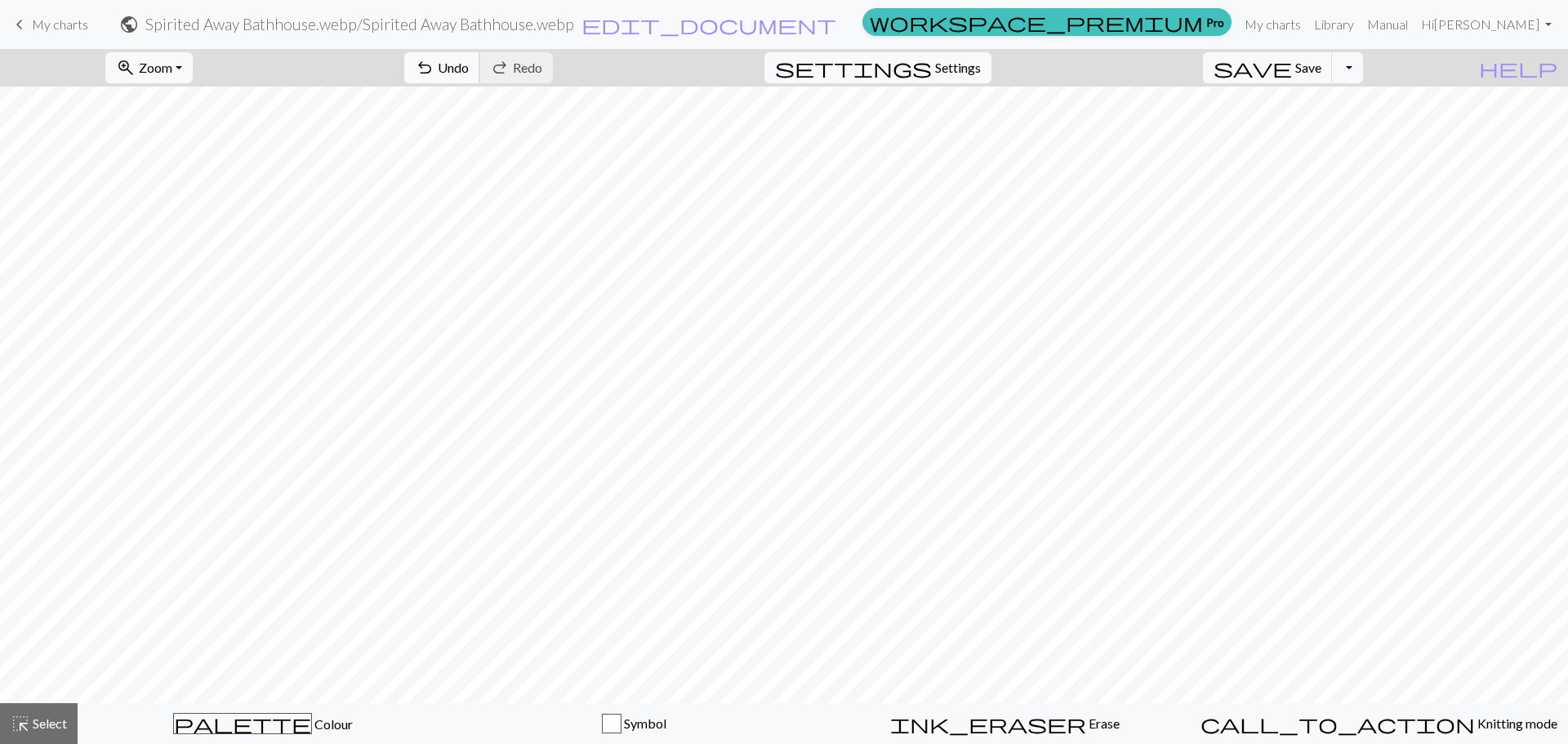
click at [434, 70] on span "undo" at bounding box center [424, 67] width 20 height 23
click at [523, 70] on div "undo Undo Undo redo Redo Redo" at bounding box center [478, 67] width 173 height 37
